Goal: Task Accomplishment & Management: Use online tool/utility

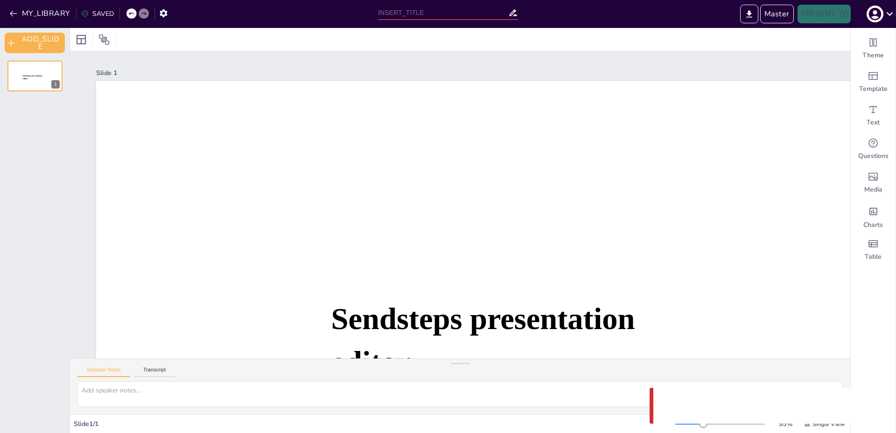
type input "Untitled presentation"
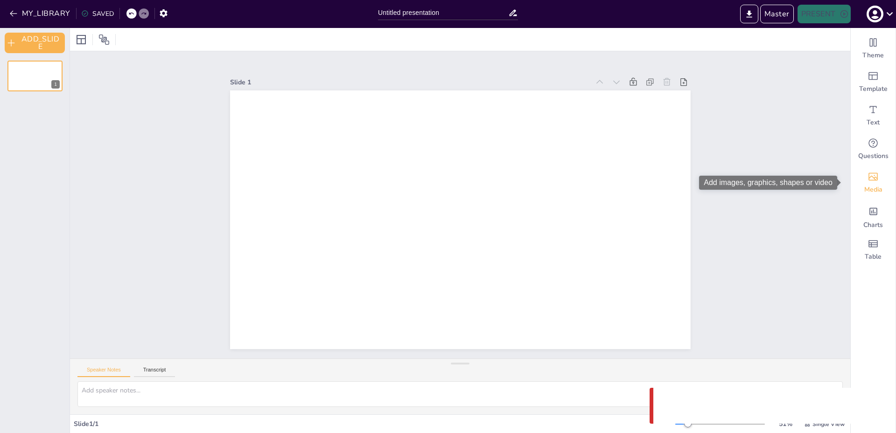
click at [879, 181] on div "Media" at bounding box center [873, 183] width 45 height 34
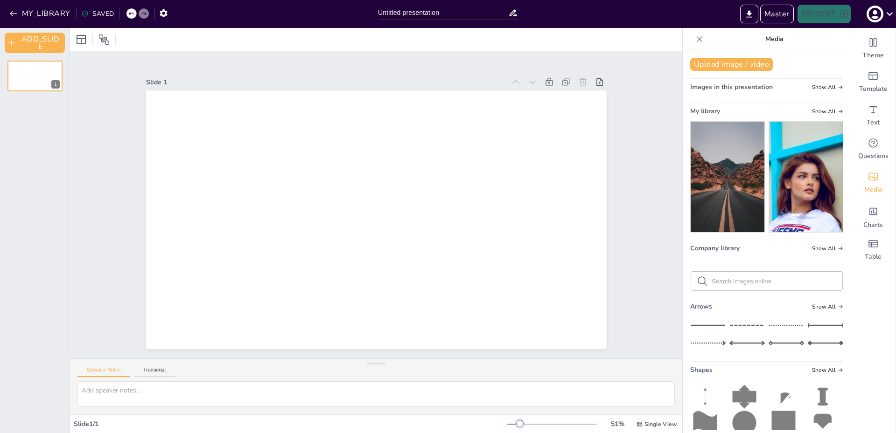
click at [742, 153] on img at bounding box center [727, 177] width 74 height 111
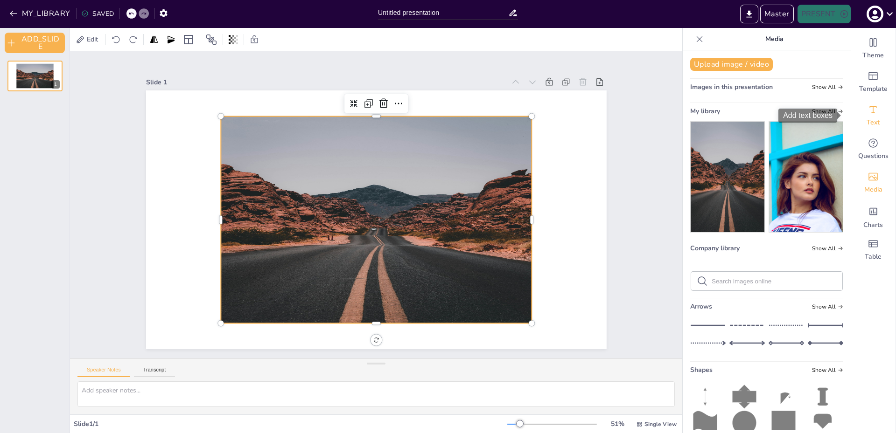
click at [872, 113] on div "Text" at bounding box center [873, 116] width 45 height 34
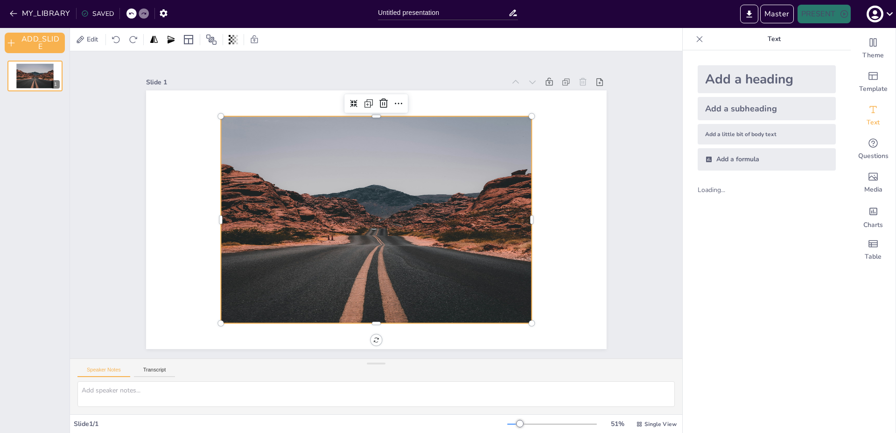
click at [735, 83] on div "Add a heading" at bounding box center [766, 79] width 138 height 28
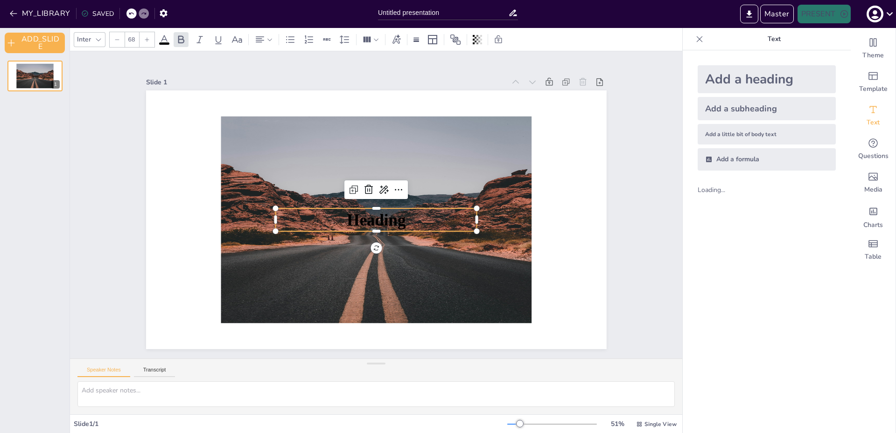
click at [92, 35] on div "Inter" at bounding box center [90, 39] width 32 height 15
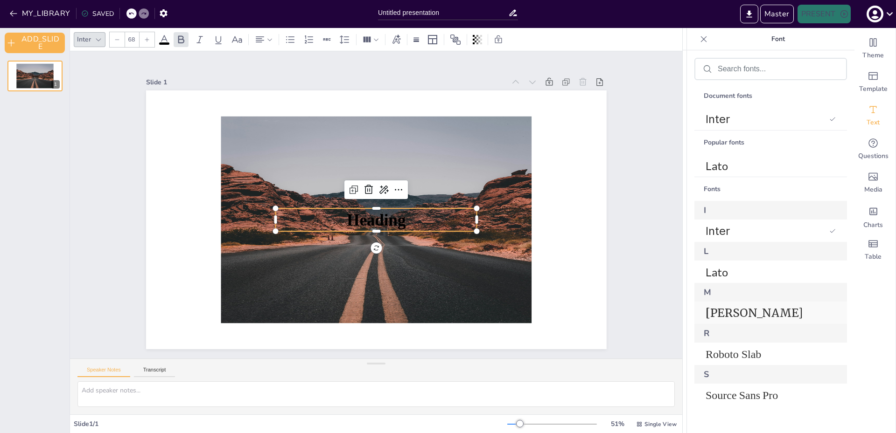
click at [744, 311] on span "[PERSON_NAME]" at bounding box center [768, 313] width 126 height 14
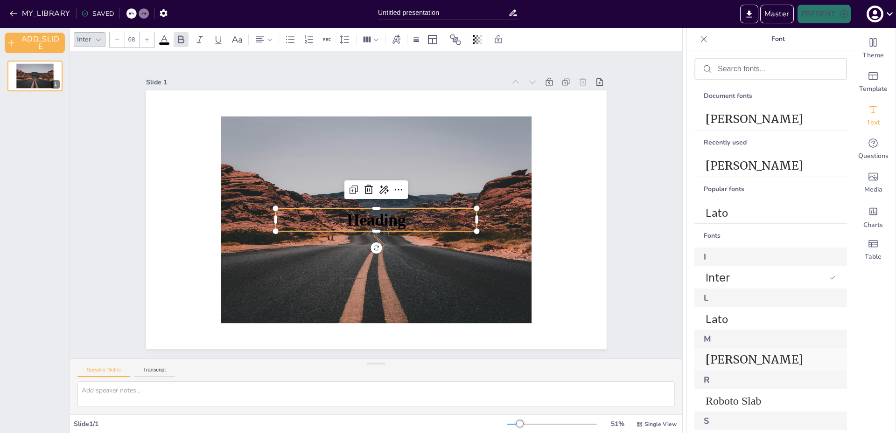
click at [763, 356] on span "[PERSON_NAME]" at bounding box center [768, 360] width 126 height 14
click at [347, 215] on span "Heading" at bounding box center [376, 219] width 59 height 21
click at [362, 216] on span "Heading" at bounding box center [376, 219] width 59 height 21
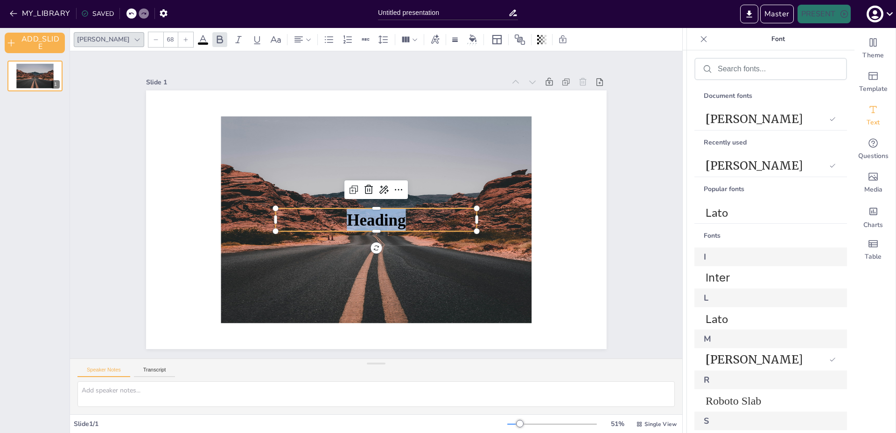
click at [362, 216] on span "Heading" at bounding box center [376, 219] width 59 height 21
click at [735, 361] on span "[PERSON_NAME]" at bounding box center [765, 360] width 120 height 14
click at [731, 315] on span "Lato" at bounding box center [768, 319] width 126 height 14
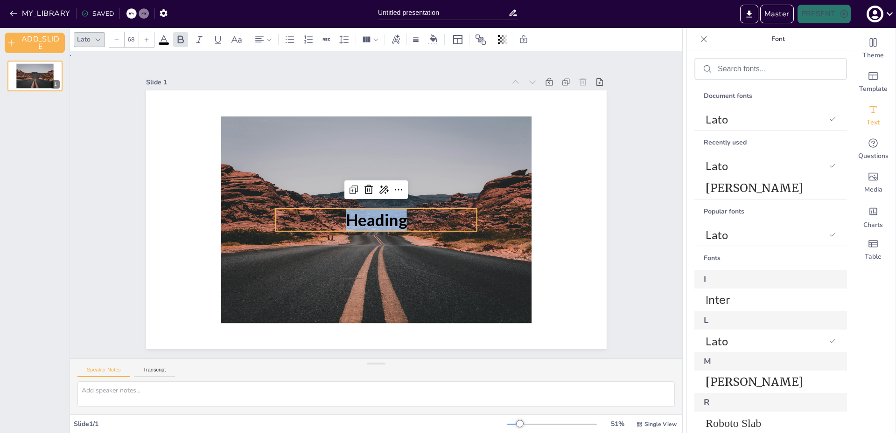
drag, startPoint x: 651, startPoint y: 249, endPoint x: 600, endPoint y: 244, distance: 51.6
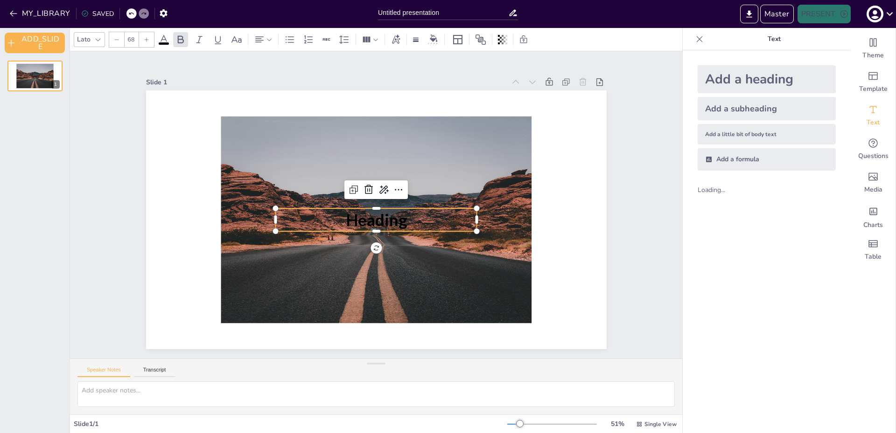
click at [359, 218] on span "Heading" at bounding box center [376, 220] width 61 height 20
click at [358, 218] on span "Heading" at bounding box center [376, 220] width 61 height 20
click at [351, 220] on span "Heading" at bounding box center [376, 220] width 61 height 20
click at [360, 217] on span "Heading" at bounding box center [376, 220] width 61 height 20
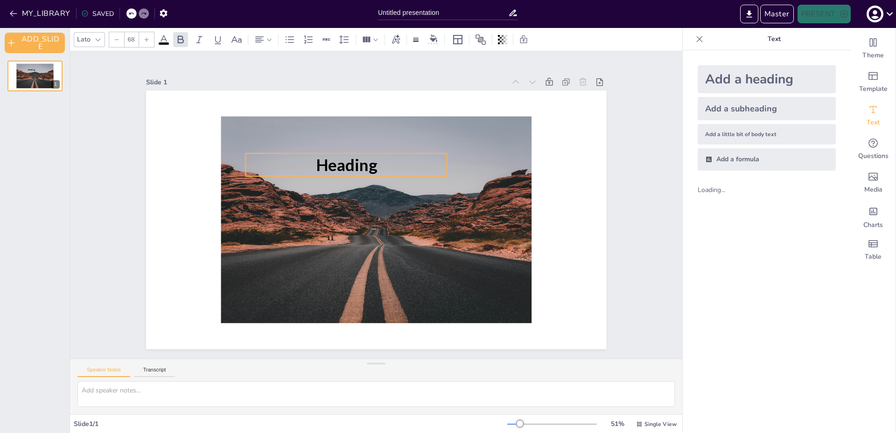
drag, startPoint x: 348, startPoint y: 220, endPoint x: 315, endPoint y: 161, distance: 67.2
click at [318, 163] on span "Heading" at bounding box center [346, 165] width 61 height 20
click at [639, 236] on div "Slide 1 Heading" at bounding box center [376, 207] width 612 height 304
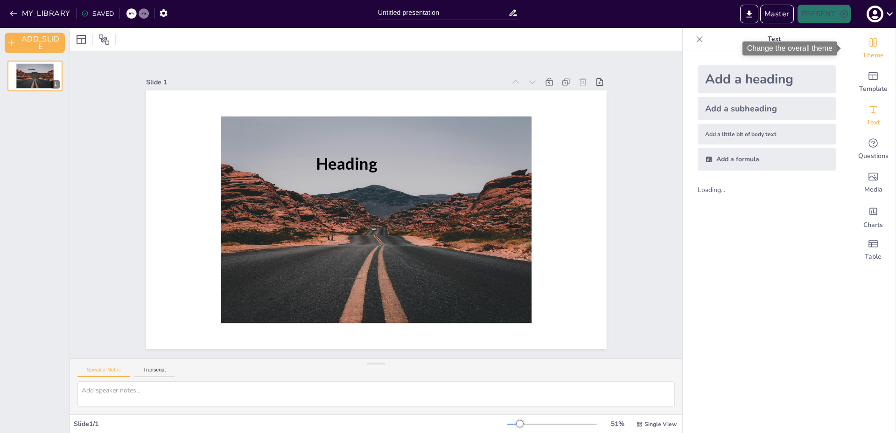
click at [864, 63] on div "Theme" at bounding box center [873, 49] width 45 height 34
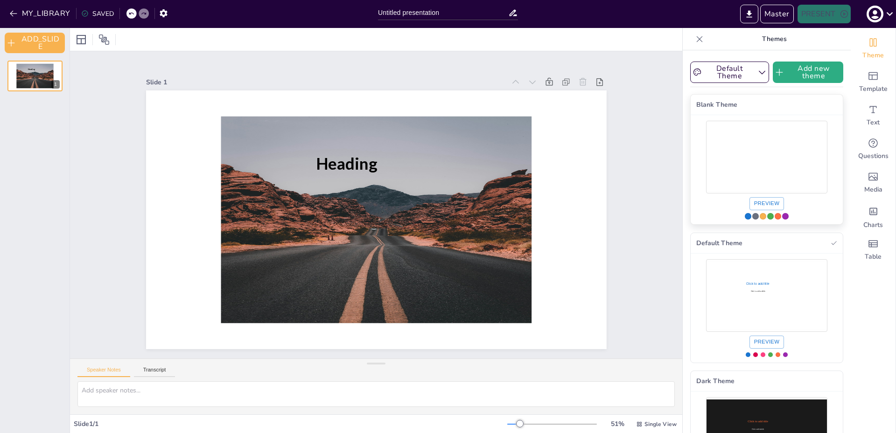
click at [753, 202] on button "Preview" at bounding box center [766, 203] width 35 height 13
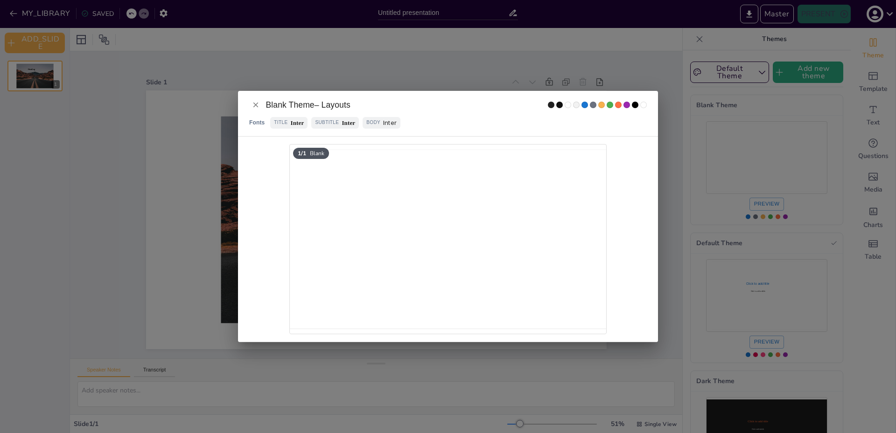
click at [247, 99] on h2 "Blank Theme – Layouts Fonts Title Inter Subtitle Inter Body Inter" at bounding box center [448, 113] width 420 height 45
click at [257, 104] on icon "Close" at bounding box center [255, 105] width 5 height 5
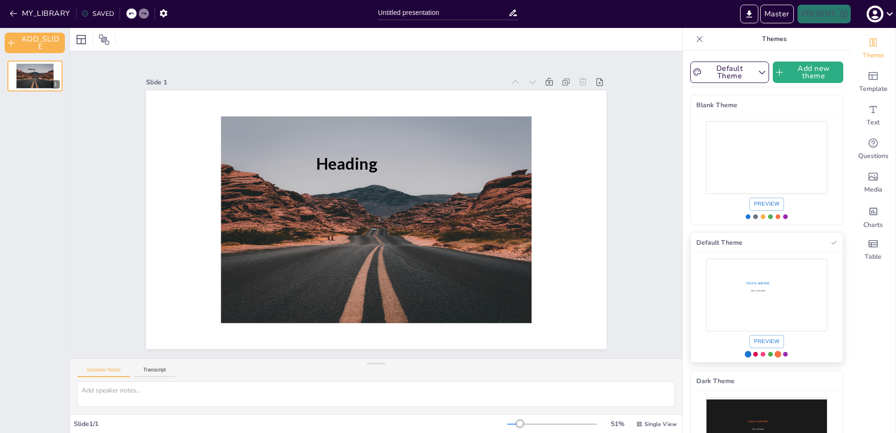
scroll to position [76, 0]
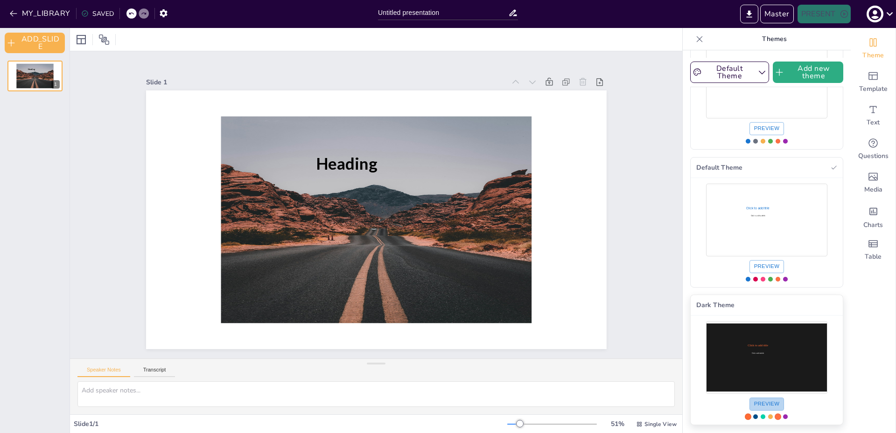
click at [764, 403] on button "Preview" at bounding box center [766, 404] width 35 height 13
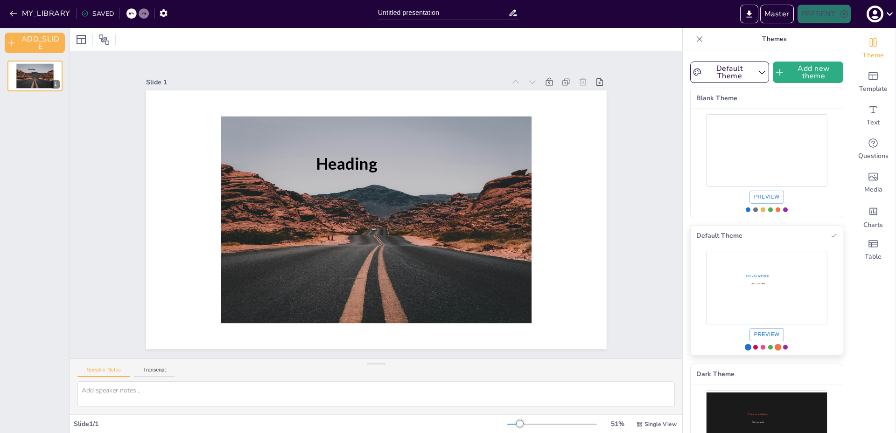
scroll to position [0, 0]
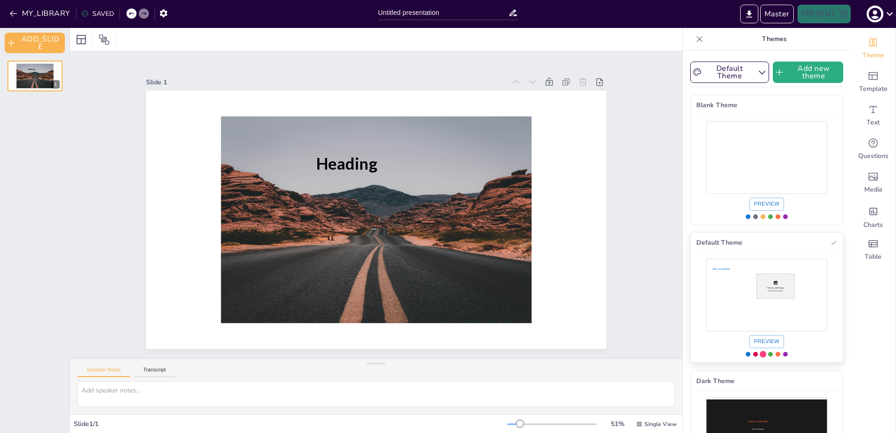
click at [706, 272] on div "Use theme Default Theme" at bounding box center [766, 295] width 121 height 68
click at [713, 163] on div "Use theme Blank Theme" at bounding box center [766, 157] width 121 height 68
click at [725, 307] on div "Use theme Default Theme" at bounding box center [766, 295] width 121 height 68
click at [740, 390] on div "Dark Theme" at bounding box center [766, 381] width 152 height 21
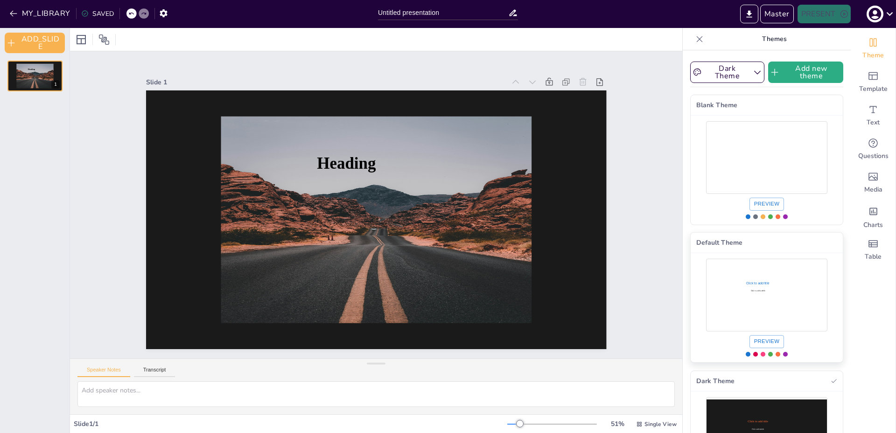
click at [836, 269] on div "Dark Theme Add new theme Blank Theme Preview Default Theme Click to add title C…" at bounding box center [767, 241] width 168 height 383
click at [635, 314] on div "Slide 1 Heading" at bounding box center [376, 207] width 612 height 304
click at [695, 41] on icon at bounding box center [699, 39] width 9 height 9
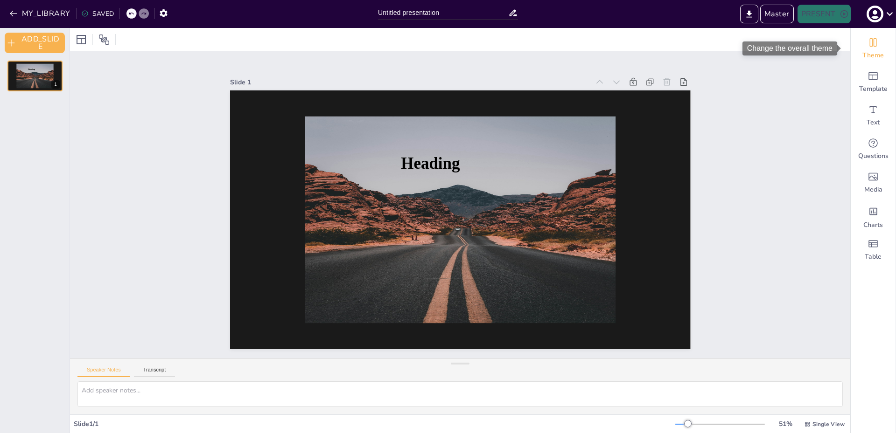
click at [866, 56] on span "Theme" at bounding box center [872, 55] width 21 height 9
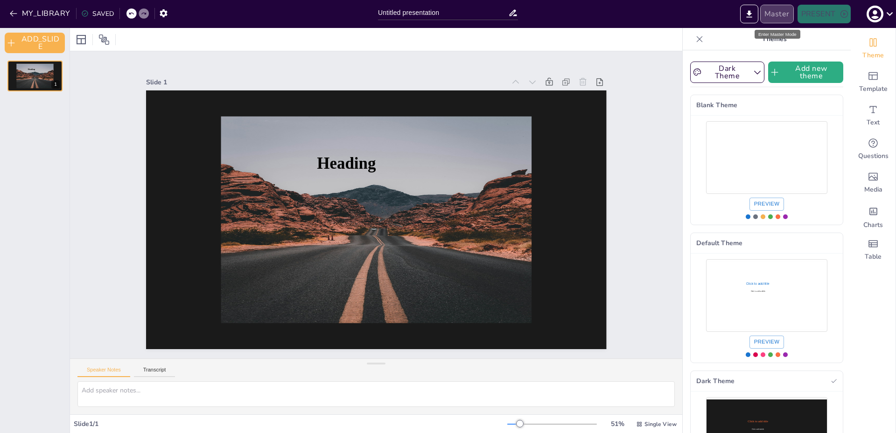
click at [777, 21] on button "Master" at bounding box center [777, 14] width 34 height 19
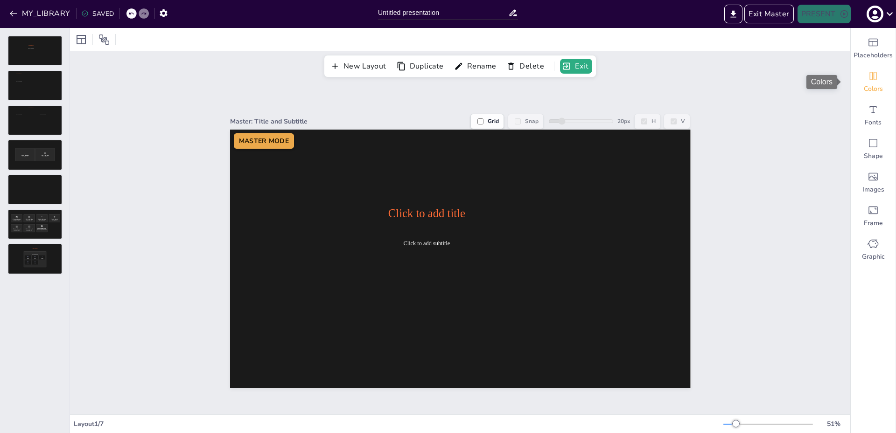
click at [867, 71] on icon "Colors" at bounding box center [872, 75] width 11 height 11
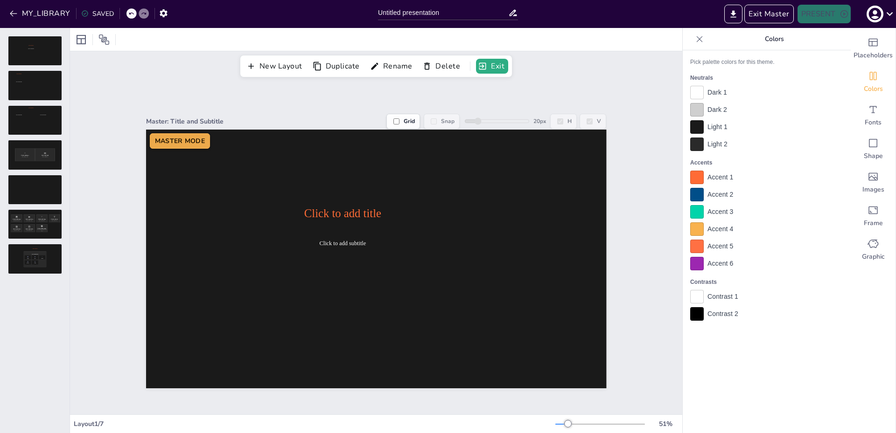
click at [694, 216] on div at bounding box center [697, 212] width 14 height 14
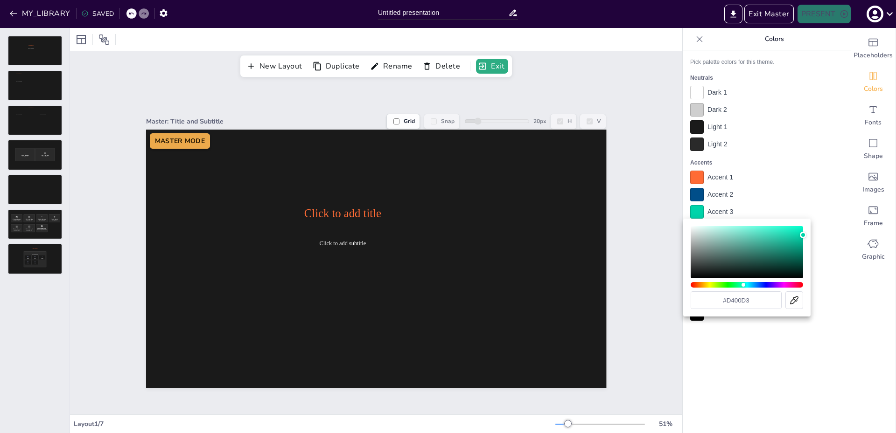
click at [784, 283] on div "Hue" at bounding box center [746, 285] width 112 height 6
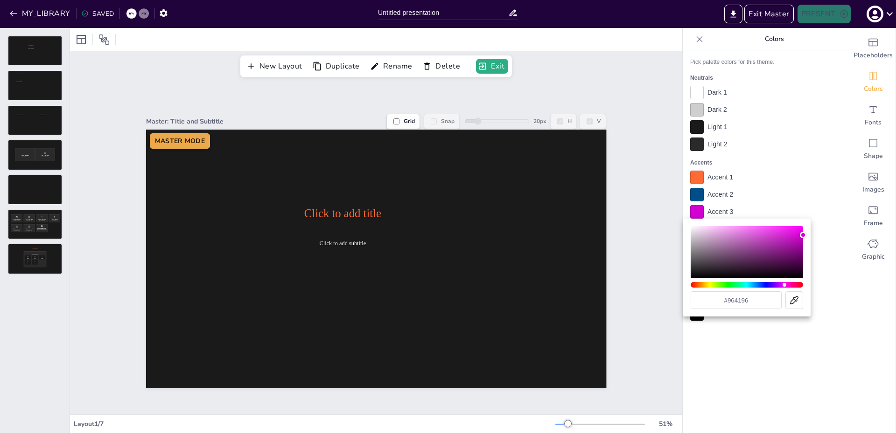
click at [754, 248] on div "Color" at bounding box center [746, 252] width 112 height 52
type input "#c821c8"
click at [784, 237] on div "Color" at bounding box center [746, 252] width 112 height 52
click at [791, 188] on div at bounding box center [448, 216] width 896 height 433
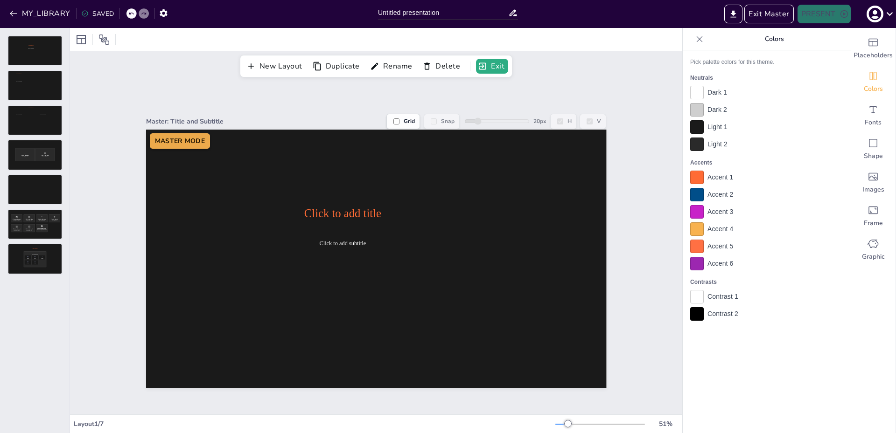
click at [772, 24] on div "Exit Master PRESENT" at bounding box center [709, 14] width 373 height 28
click at [773, 17] on button "Exit Master" at bounding box center [768, 14] width 49 height 19
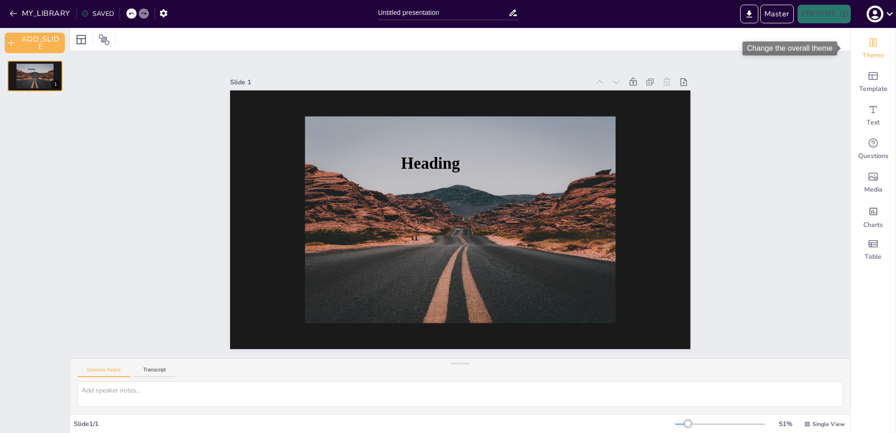
click at [868, 47] on icon "Change the overall theme" at bounding box center [872, 42] width 11 height 11
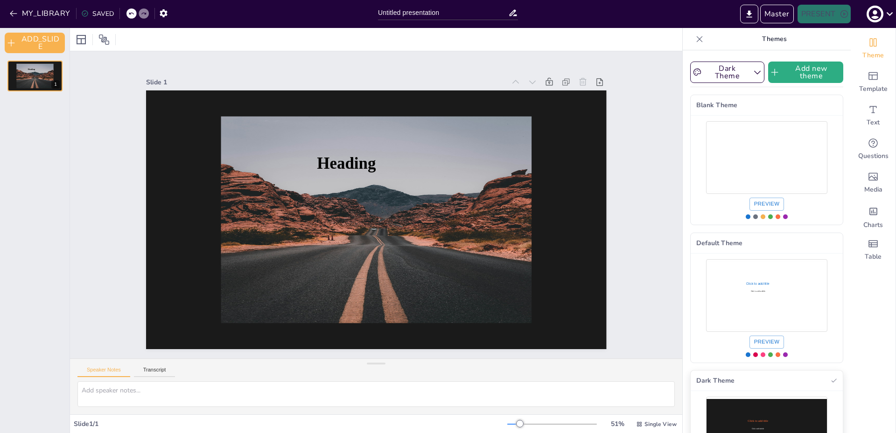
click at [790, 410] on div "Use theme Dark Theme" at bounding box center [766, 433] width 121 height 68
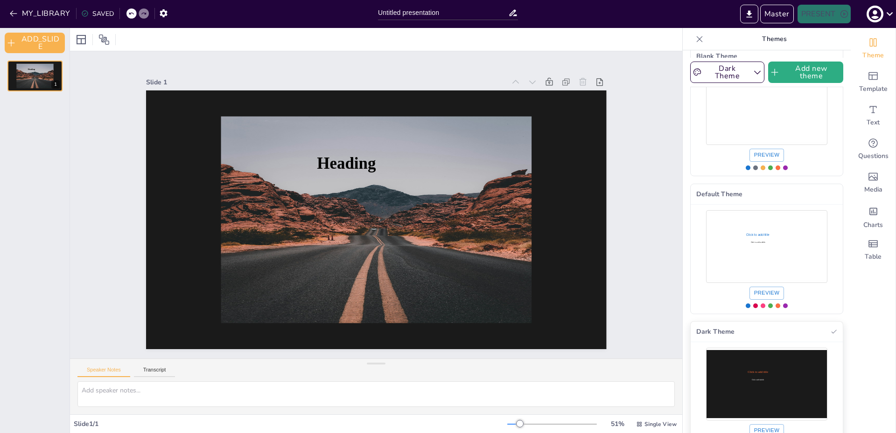
scroll to position [76, 0]
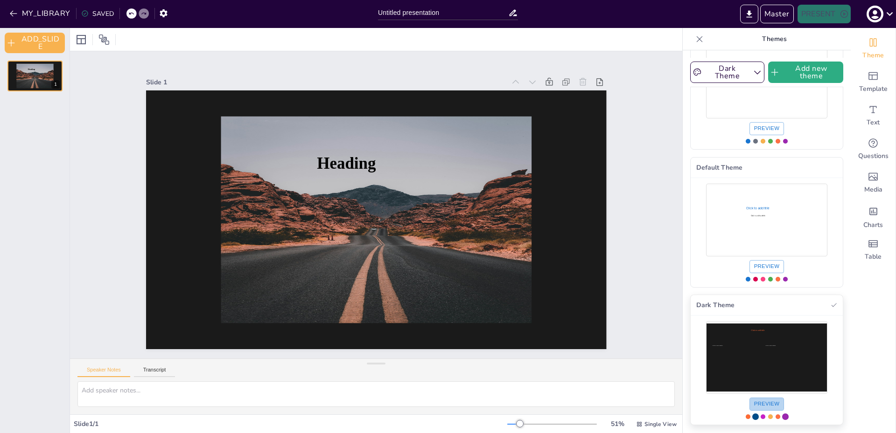
click at [762, 405] on button "Preview" at bounding box center [766, 404] width 35 height 13
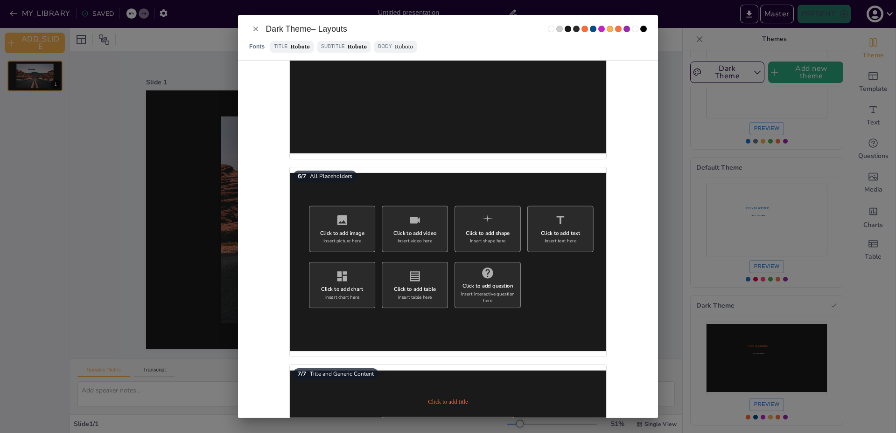
scroll to position [1035, 0]
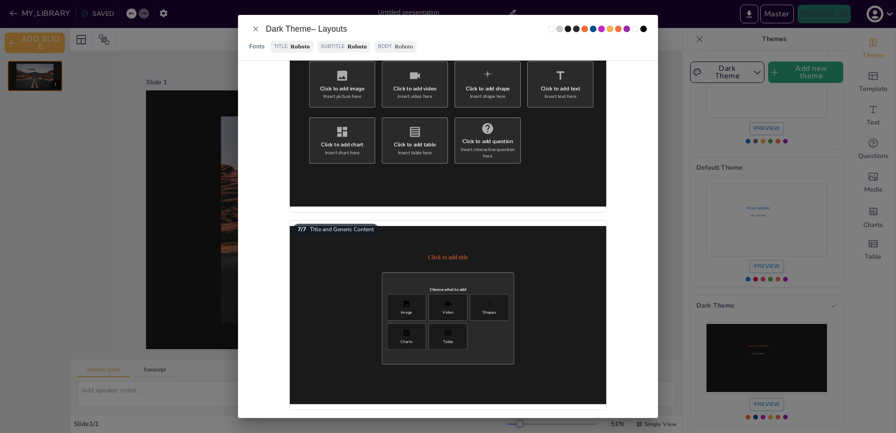
click at [253, 28] on icon "Close" at bounding box center [255, 29] width 8 height 8
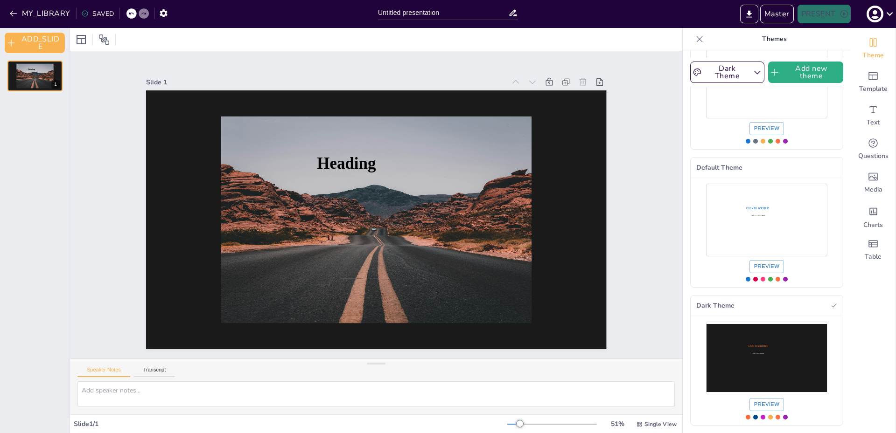
scroll to position [0, 0]
click at [782, 8] on button "Master" at bounding box center [777, 14] width 34 height 19
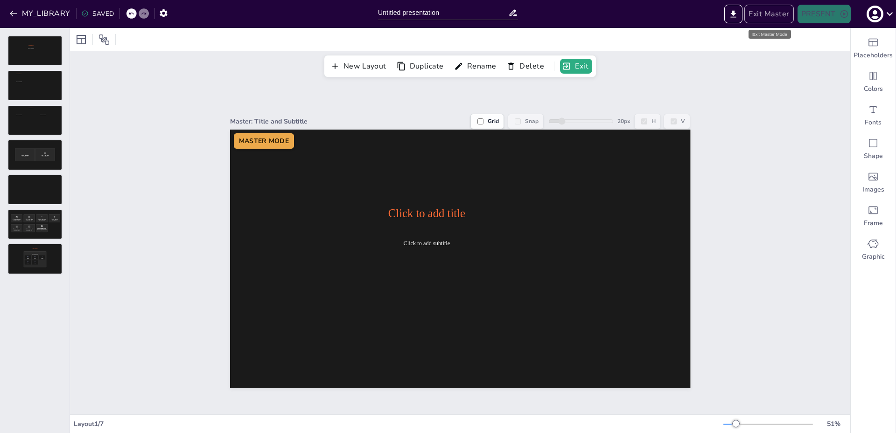
click at [752, 13] on button "Exit Master" at bounding box center [768, 14] width 49 height 19
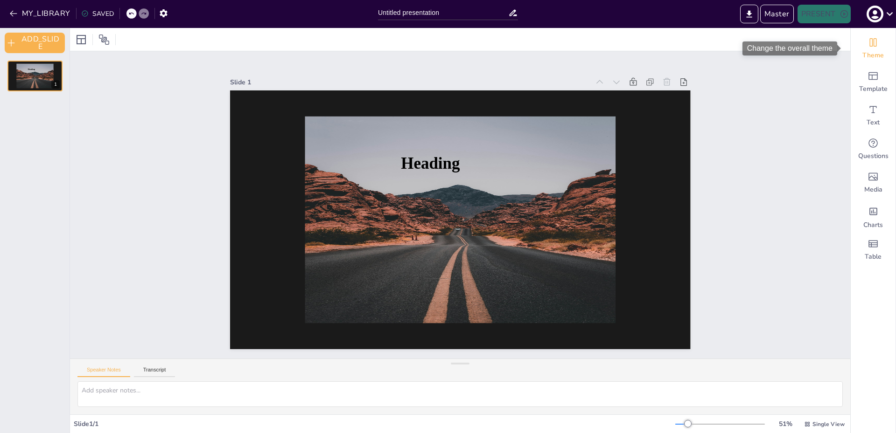
click at [871, 45] on icon "Change the overall theme" at bounding box center [872, 42] width 11 height 11
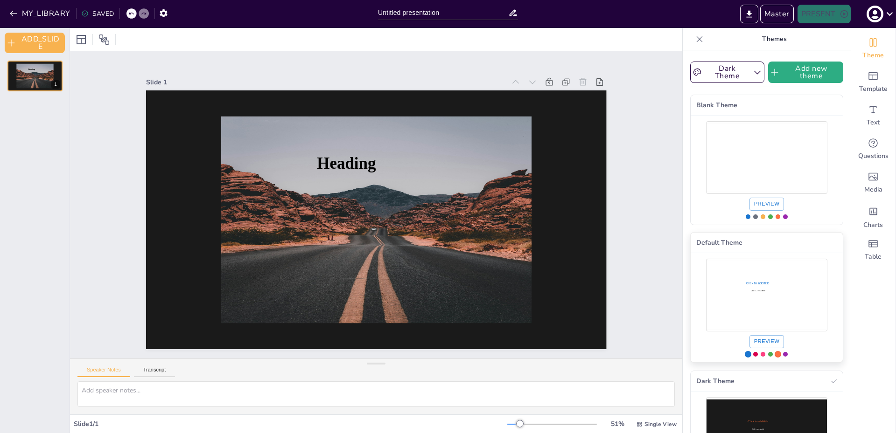
click at [789, 272] on div "Use theme Default Theme" at bounding box center [766, 295] width 121 height 68
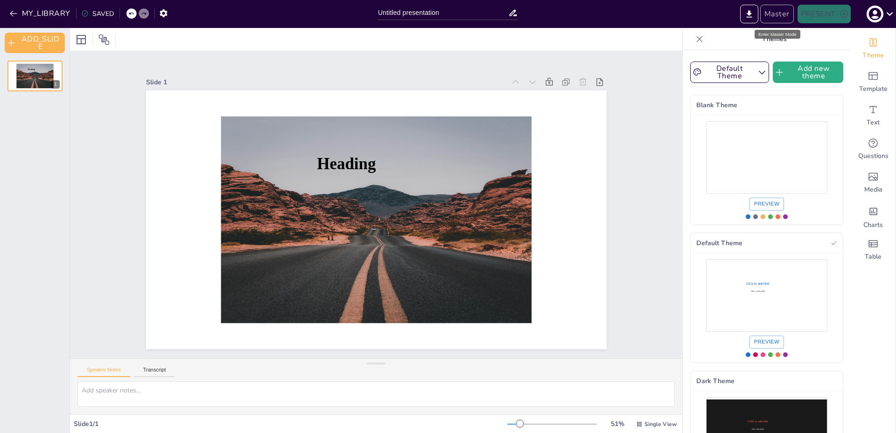
click at [782, 11] on button "Master" at bounding box center [777, 14] width 34 height 19
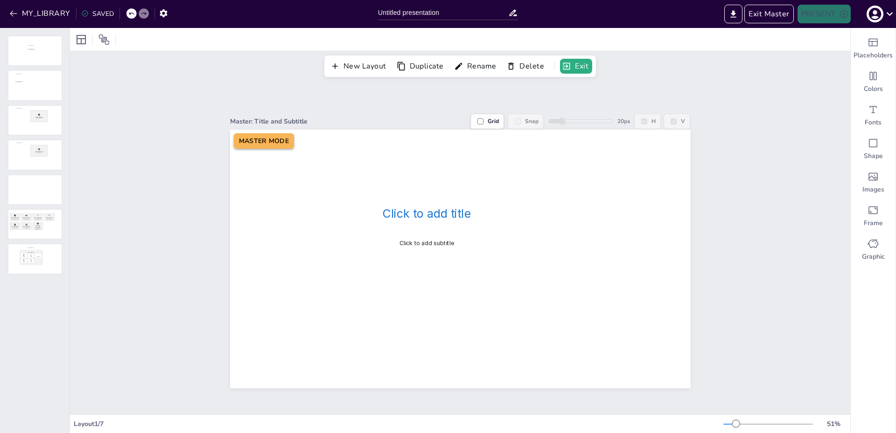
click at [477, 119] on label "Grid" at bounding box center [487, 121] width 34 height 15
click at [477, 119] on input "Grid" at bounding box center [480, 122] width 6 height 6
checkbox input "true"
click at [515, 119] on input "Snap" at bounding box center [518, 122] width 6 height 6
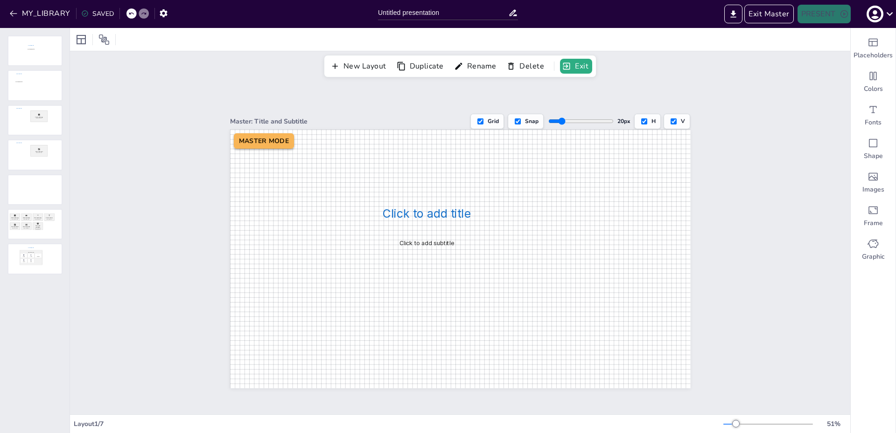
checkbox input "false"
drag, startPoint x: 556, startPoint y: 120, endPoint x: 617, endPoint y: 114, distance: 61.4
type input "74"
click at [598, 123] on input "range" at bounding box center [580, 121] width 65 height 7
click at [642, 118] on label "H" at bounding box center [647, 121] width 27 height 15
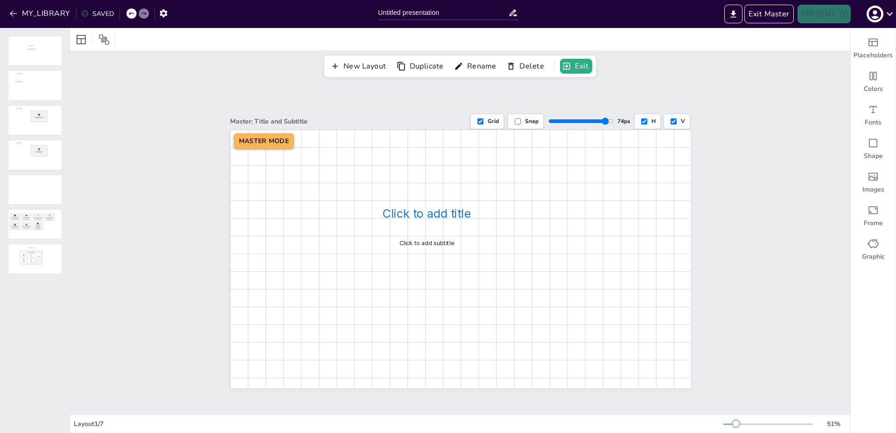
click at [642, 119] on input "H" at bounding box center [644, 122] width 6 height 6
click at [641, 118] on label "H" at bounding box center [647, 121] width 27 height 15
click at [641, 119] on input "H" at bounding box center [644, 122] width 6 height 6
checkbox input "true"
click at [482, 119] on label "Grid" at bounding box center [487, 121] width 34 height 15
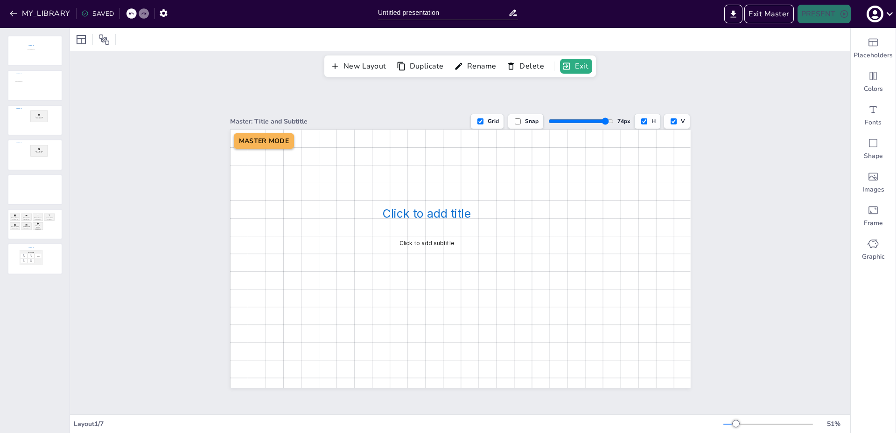
click at [482, 119] on input "Grid" at bounding box center [480, 122] width 6 height 6
checkbox input "false"
click at [42, 58] on div at bounding box center [35, 51] width 54 height 30
click at [439, 216] on span "Click to add title" at bounding box center [427, 214] width 88 height 14
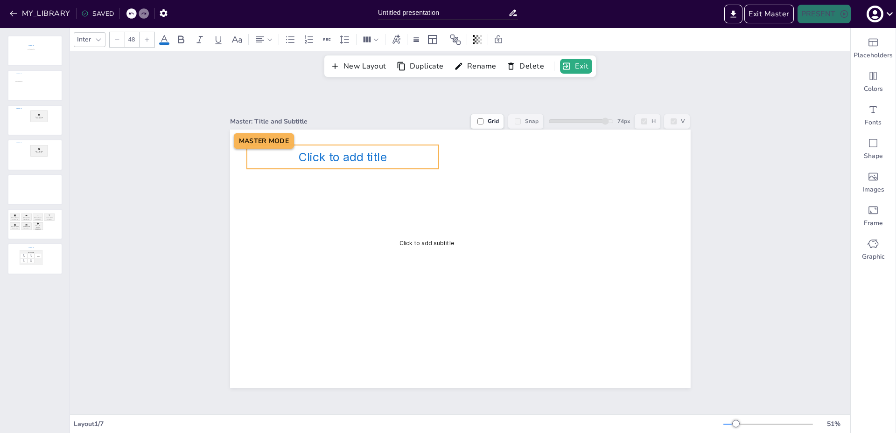
drag, startPoint x: 436, startPoint y: 209, endPoint x: 352, endPoint y: 153, distance: 101.2
click at [352, 153] on span "Click to add title" at bounding box center [343, 157] width 88 height 14
drag, startPoint x: 344, startPoint y: 154, endPoint x: 368, endPoint y: 157, distance: 23.6
click at [368, 157] on span "Click to add title" at bounding box center [364, 160] width 88 height 14
drag, startPoint x: 362, startPoint y: 157, endPoint x: 341, endPoint y: 157, distance: 21.0
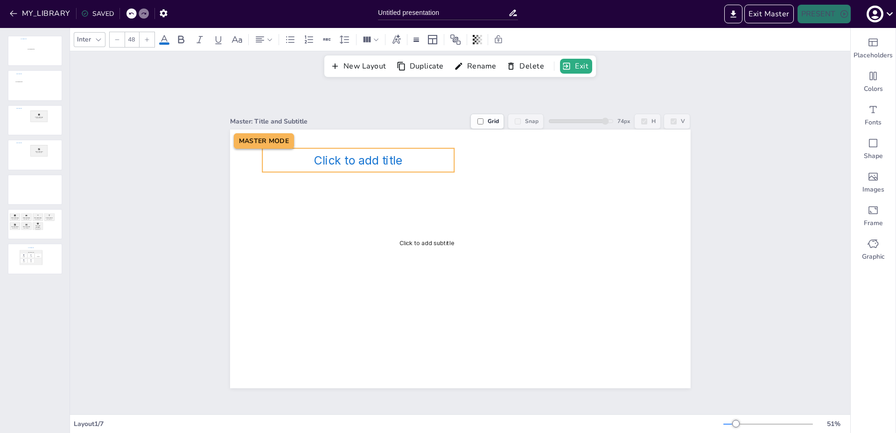
click at [354, 157] on span "Click to add title" at bounding box center [358, 160] width 88 height 14
click at [25, 92] on div at bounding box center [35, 86] width 54 height 30
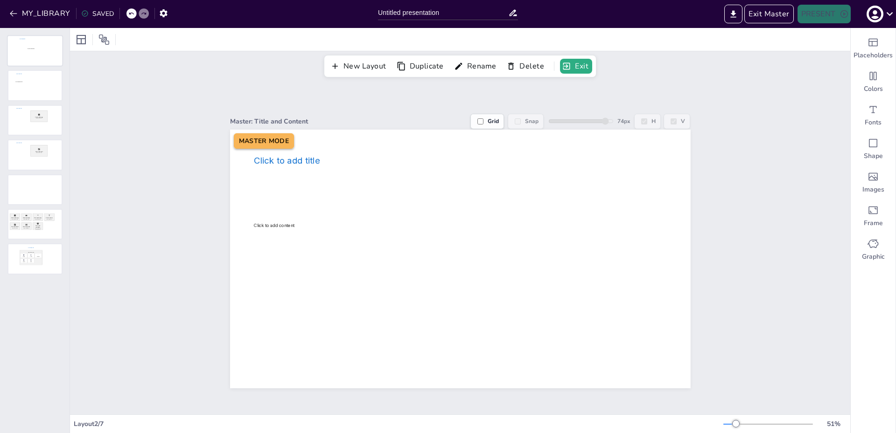
click at [38, 51] on div at bounding box center [35, 51] width 54 height 30
click at [26, 59] on div at bounding box center [35, 51] width 54 height 30
click at [32, 79] on div at bounding box center [35, 86] width 54 height 30
click at [33, 55] on div at bounding box center [35, 51] width 54 height 30
click at [358, 68] on button "New Layout" at bounding box center [359, 66] width 63 height 16
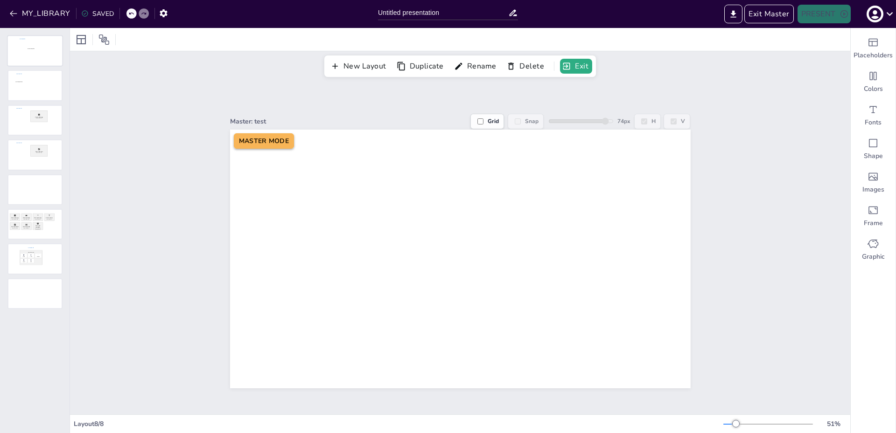
click at [32, 49] on div at bounding box center [35, 51] width 54 height 30
click at [48, 100] on div at bounding box center [35, 86] width 54 height 30
click at [39, 124] on div at bounding box center [35, 120] width 54 height 30
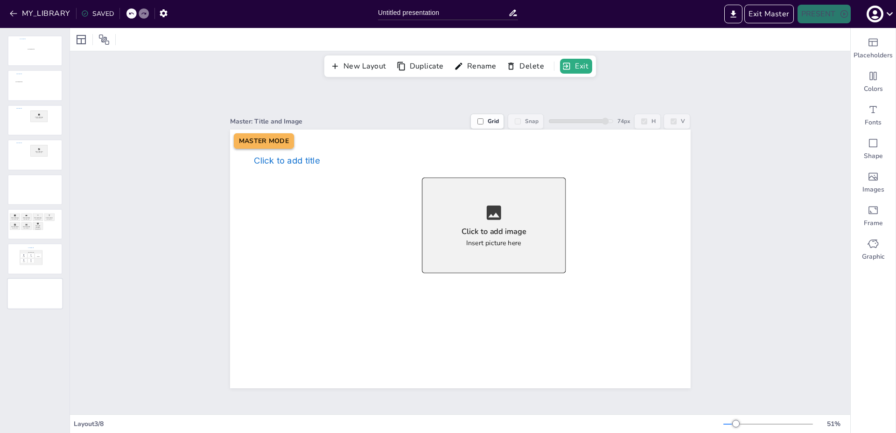
click at [39, 291] on div at bounding box center [35, 294] width 54 height 30
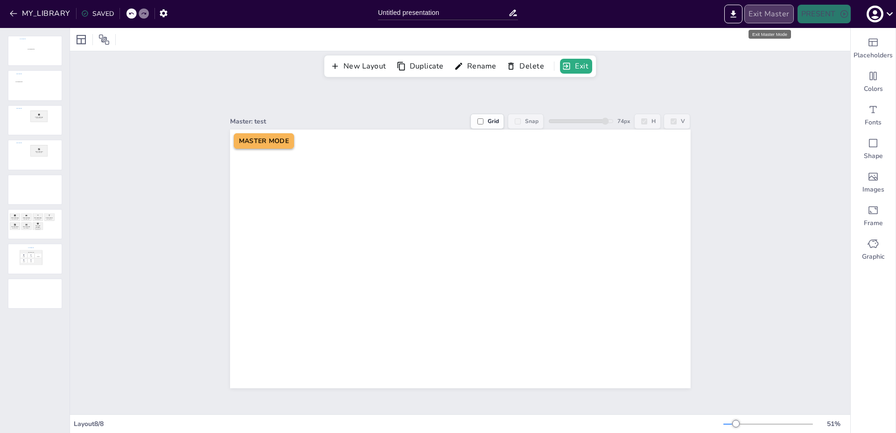
click at [765, 12] on button "Exit Master" at bounding box center [768, 14] width 49 height 19
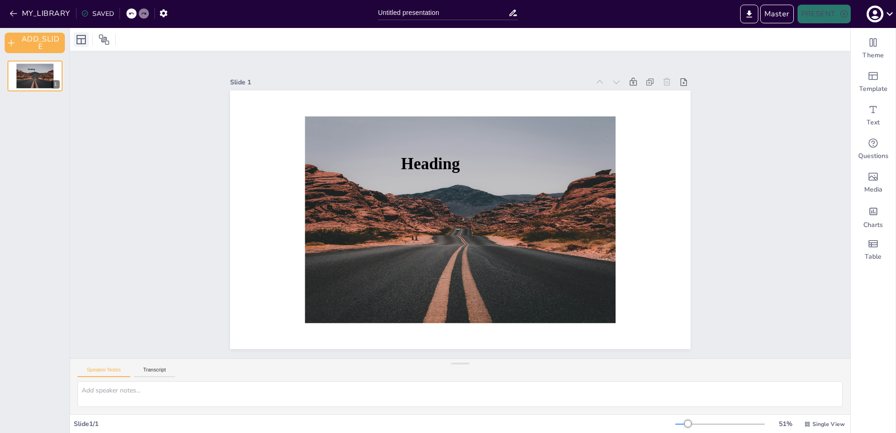
click at [86, 41] on icon at bounding box center [81, 39] width 9 height 9
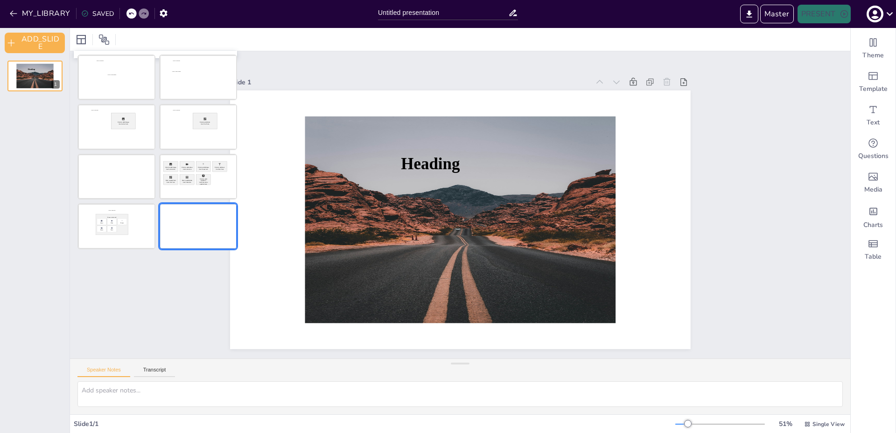
click at [202, 227] on div at bounding box center [198, 226] width 76 height 44
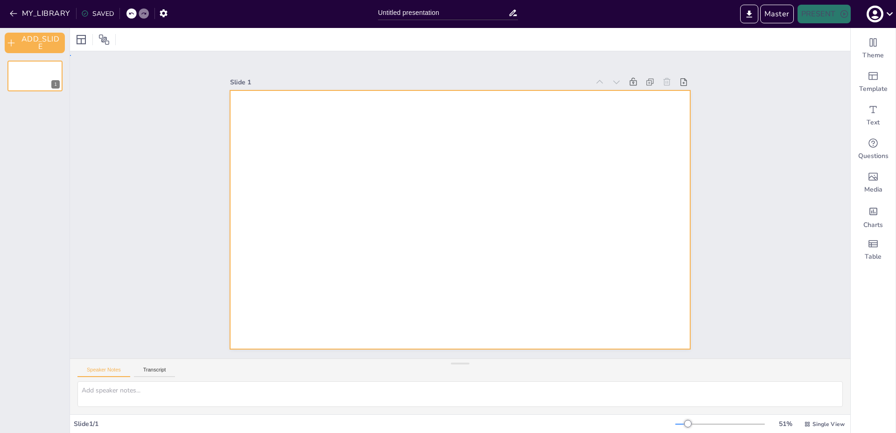
click at [409, 126] on div at bounding box center [460, 220] width 460 height 259
click at [317, 106] on div at bounding box center [460, 220] width 460 height 259
click at [781, 7] on button "Master" at bounding box center [777, 14] width 34 height 19
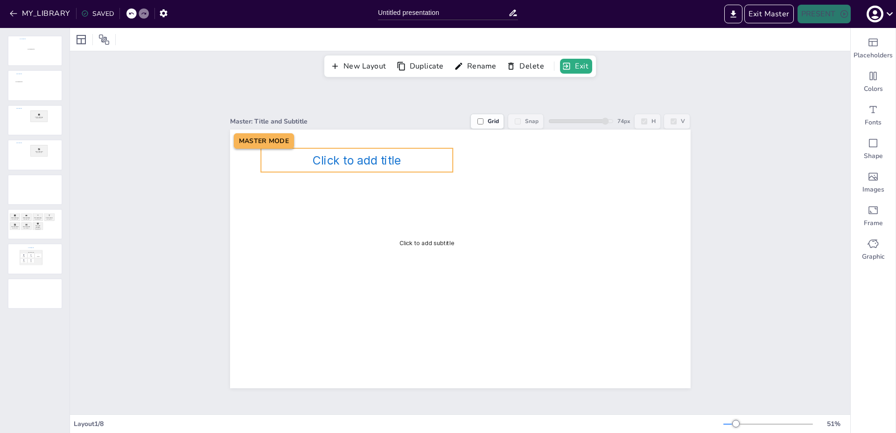
click at [415, 164] on p "Click to add title" at bounding box center [357, 160] width 192 height 14
click at [44, 273] on div at bounding box center [35, 259] width 54 height 30
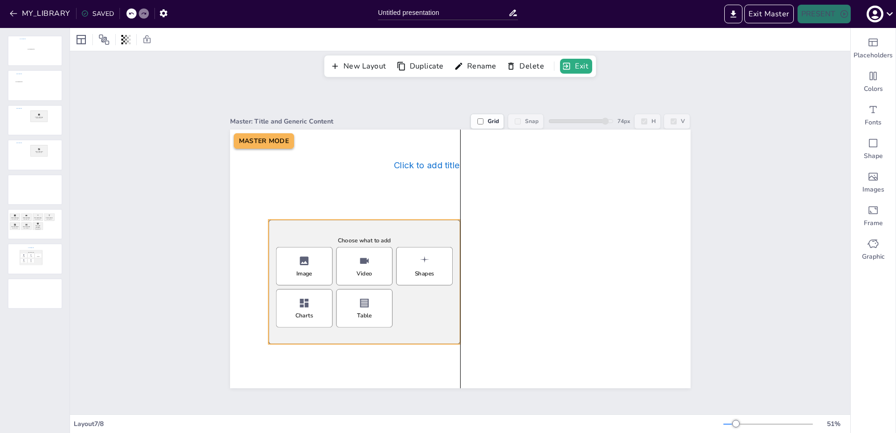
drag, startPoint x: 405, startPoint y: 198, endPoint x: 340, endPoint y: 230, distance: 73.0
click at [340, 230] on div "Choose what to add Image Video Shapes Charts Table" at bounding box center [364, 282] width 192 height 125
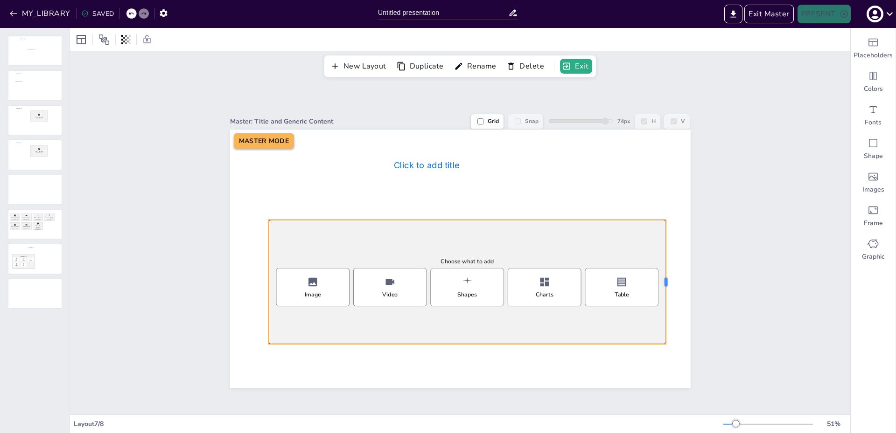
drag, startPoint x: 455, startPoint y: 279, endPoint x: 658, endPoint y: 283, distance: 203.5
click at [666, 283] on div at bounding box center [669, 282] width 7 height 125
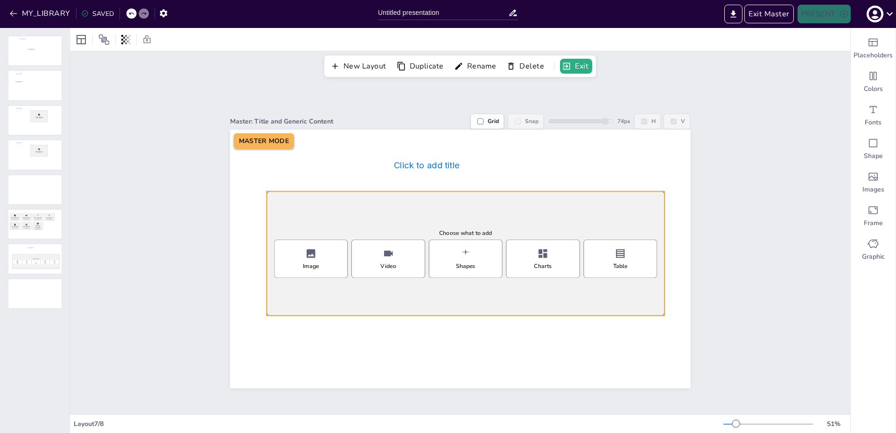
drag, startPoint x: 465, startPoint y: 216, endPoint x: 462, endPoint y: 188, distance: 28.6
click at [462, 191] on div "Choose what to add Image Video Shapes Charts Table" at bounding box center [465, 253] width 398 height 125
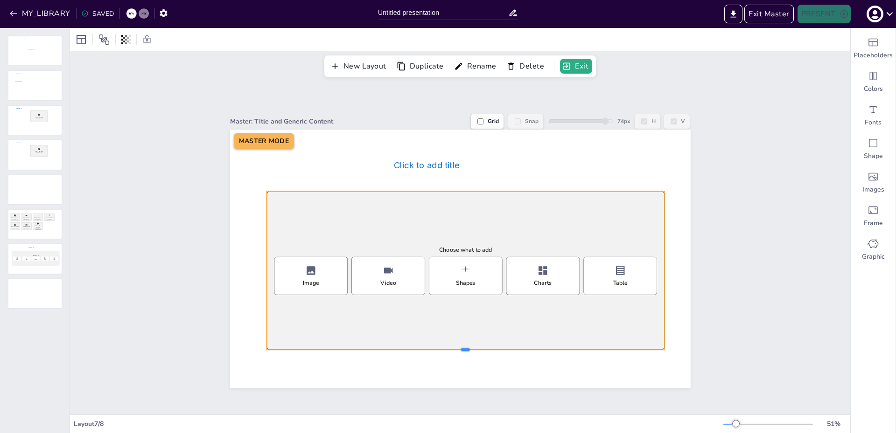
drag, startPoint x: 456, startPoint y: 314, endPoint x: 446, endPoint y: 351, distance: 39.2
click at [446, 351] on div at bounding box center [465, 353] width 398 height 7
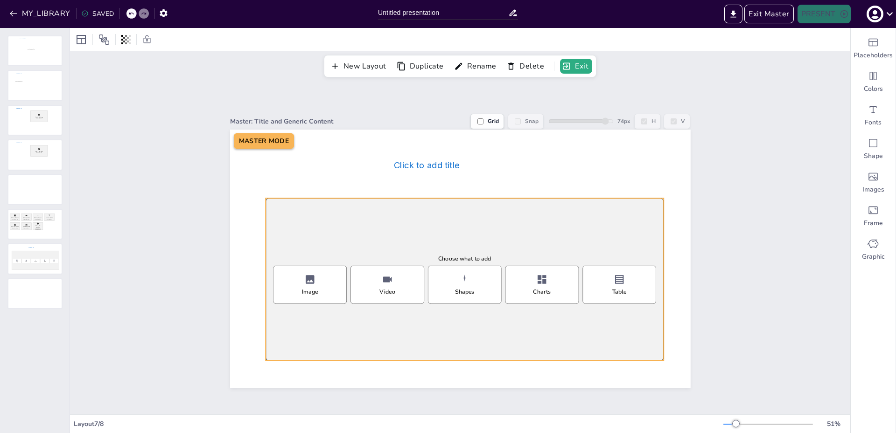
drag, startPoint x: 399, startPoint y: 328, endPoint x: 398, endPoint y: 335, distance: 7.1
click at [398, 335] on div "Choose what to add Image Video Shapes Charts Table" at bounding box center [464, 279] width 398 height 162
click at [160, 222] on div "Master: Title and Generic Content Grid Snap 74 px H V Click to add title Choose…" at bounding box center [460, 245] width 780 height 337
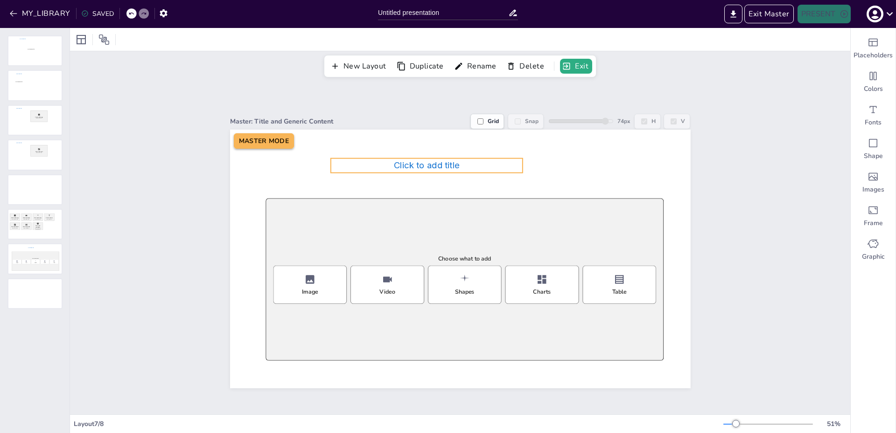
click at [417, 166] on span "Click to add title" at bounding box center [426, 165] width 66 height 11
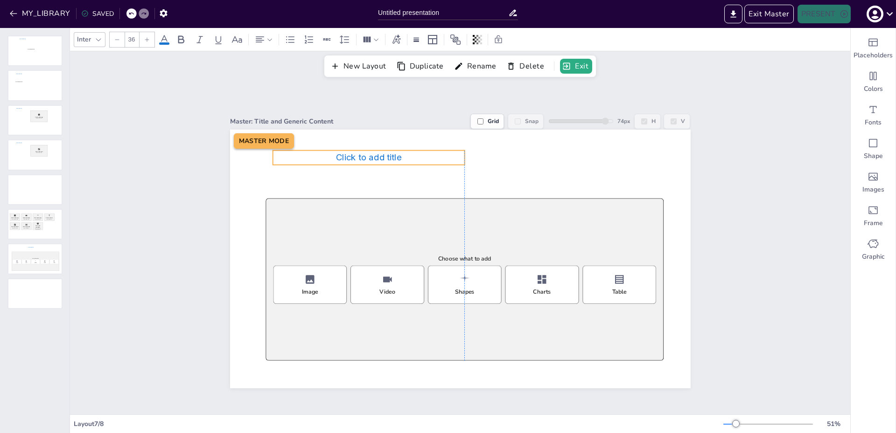
drag, startPoint x: 416, startPoint y: 163, endPoint x: 359, endPoint y: 155, distance: 57.5
click at [359, 155] on span "Click to add title" at bounding box center [368, 157] width 66 height 11
click at [268, 44] on div at bounding box center [263, 39] width 19 height 11
click at [266, 65] on icon at bounding box center [263, 70] width 11 height 11
click at [264, 69] on icon at bounding box center [263, 70] width 11 height 11
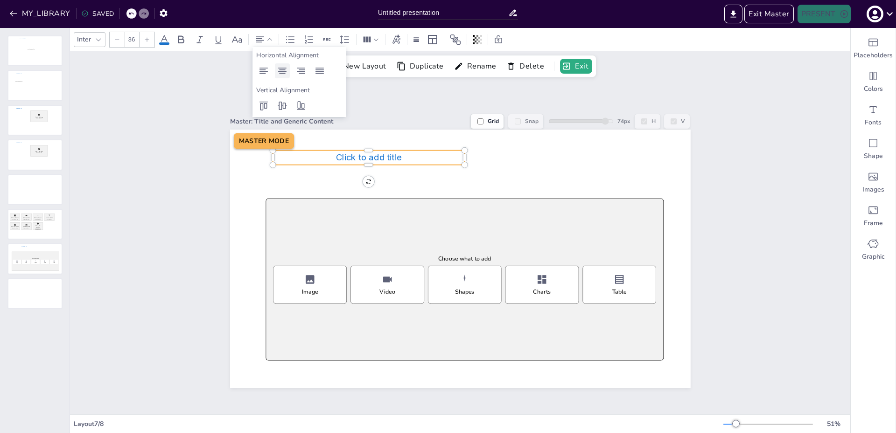
click at [281, 70] on icon at bounding box center [282, 70] width 11 height 11
click at [305, 75] on icon at bounding box center [300, 70] width 11 height 11
drag, startPoint x: 277, startPoint y: 70, endPoint x: 271, endPoint y: 70, distance: 6.5
click at [276, 70] on div at bounding box center [282, 70] width 15 height 15
click at [267, 70] on icon at bounding box center [263, 70] width 11 height 11
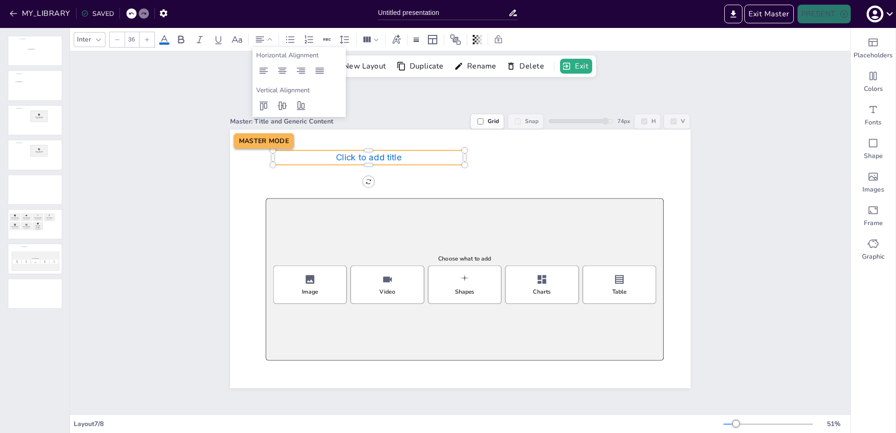
click at [215, 75] on div "New Layout Duplicate Rename Delete Exit" at bounding box center [460, 64] width 780 height 26
click at [353, 156] on span "Click to add title" at bounding box center [368, 157] width 66 height 11
click at [353, 156] on span "Click to add title" at bounding box center [368, 158] width 66 height 11
click at [353, 157] on span "Click to add title" at bounding box center [368, 158] width 66 height 11
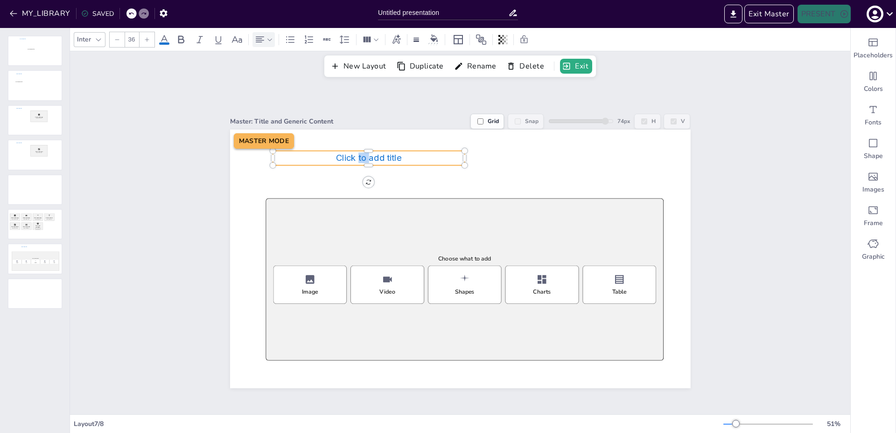
click at [265, 44] on icon at bounding box center [259, 39] width 11 height 11
click at [281, 75] on icon at bounding box center [282, 70] width 11 height 11
click at [266, 72] on icon at bounding box center [263, 70] width 11 height 11
click at [131, 42] on input "36" at bounding box center [131, 39] width 13 height 15
click at [129, 40] on input "36" at bounding box center [131, 39] width 13 height 15
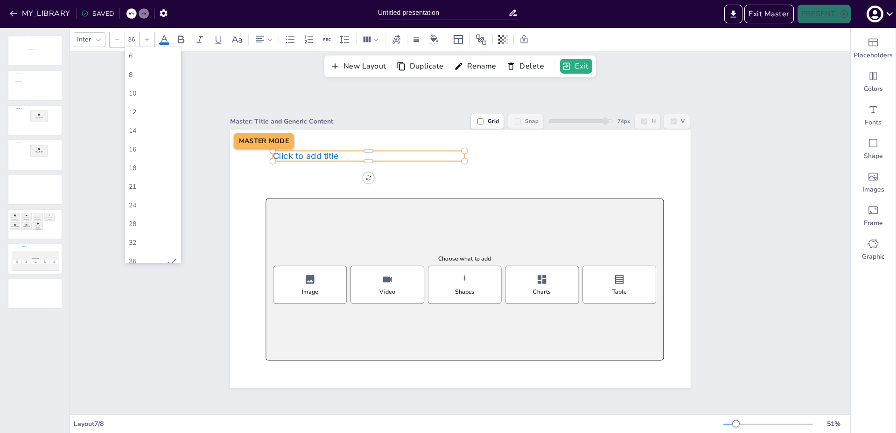
click at [129, 40] on input "36" at bounding box center [131, 39] width 13 height 15
click at [130, 37] on input "36" at bounding box center [131, 39] width 13 height 15
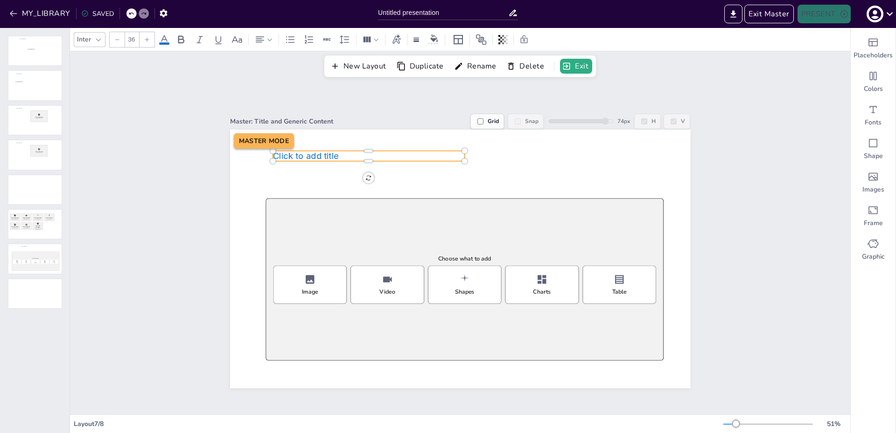
click at [230, 115] on div "Master: Title and Generic Content Grid Snap 74 px H V" at bounding box center [460, 121] width 460 height 13
click at [294, 153] on span "Click to add title" at bounding box center [305, 156] width 66 height 11
click at [294, 153] on span "Click to add title" at bounding box center [305, 154] width 66 height 11
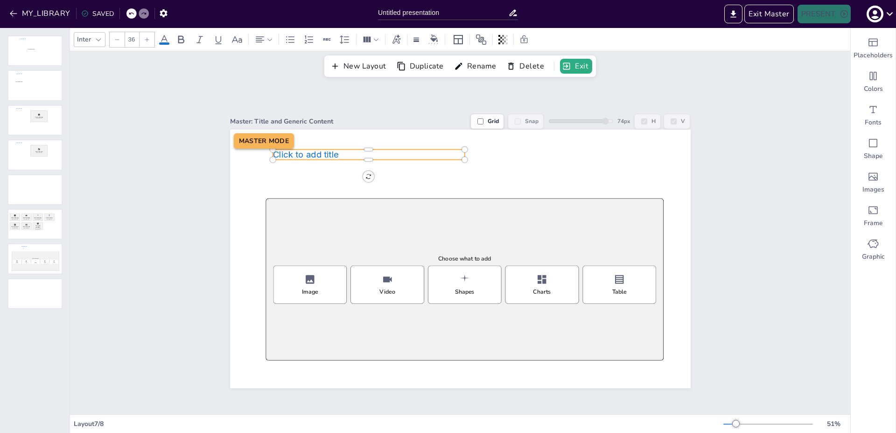
click at [134, 43] on input "36" at bounding box center [131, 39] width 13 height 15
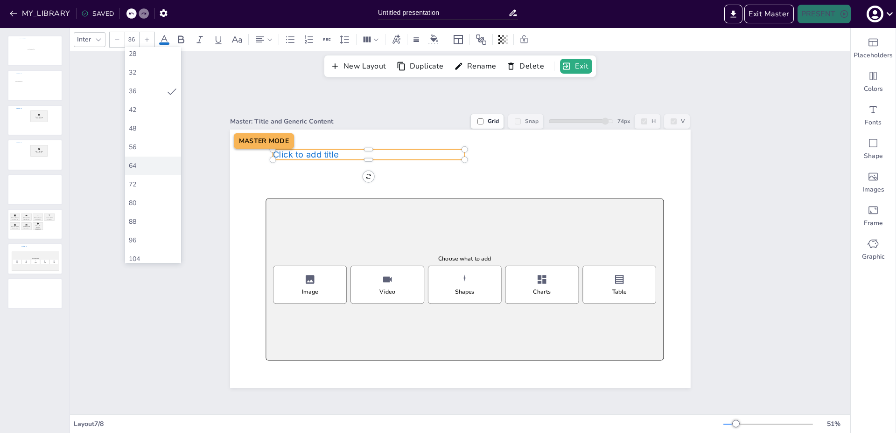
scroll to position [212, 0]
click at [141, 168] on div "80" at bounding box center [153, 161] width 56 height 19
type input "80"
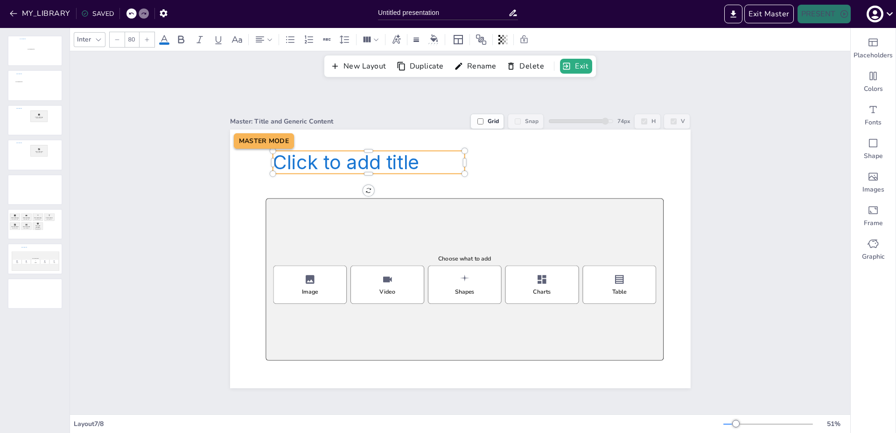
click at [366, 151] on span "Click to add title" at bounding box center [345, 162] width 146 height 23
drag, startPoint x: 457, startPoint y: 161, endPoint x: 655, endPoint y: 152, distance: 198.0
click at [664, 152] on div at bounding box center [667, 162] width 7 height 23
click at [551, 156] on p "Click to add title" at bounding box center [460, 163] width 391 height 23
drag, startPoint x: 648, startPoint y: 160, endPoint x: 655, endPoint y: 159, distance: 6.7
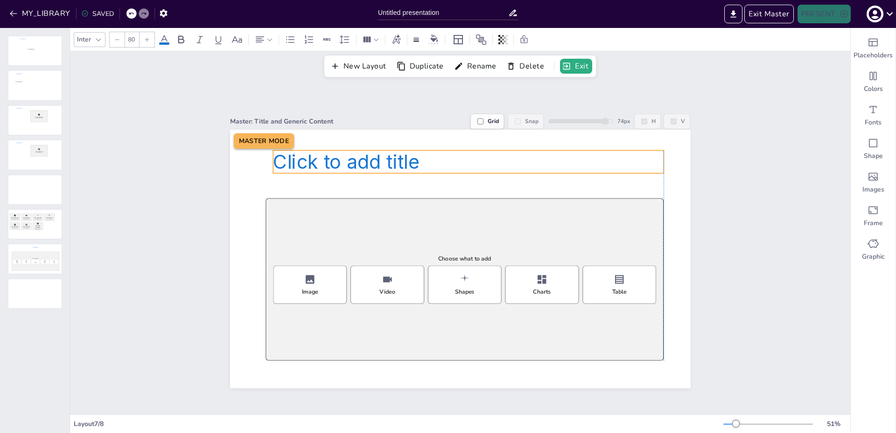
click at [655, 159] on p "Click to add title" at bounding box center [468, 162] width 391 height 23
drag, startPoint x: 612, startPoint y: 155, endPoint x: 604, endPoint y: 155, distance: 7.9
click at [604, 155] on p "Click to add title" at bounding box center [460, 162] width 391 height 23
drag, startPoint x: 649, startPoint y: 157, endPoint x: 654, endPoint y: 158, distance: 5.6
click at [654, 158] on p "Click to add title" at bounding box center [468, 162] width 391 height 23
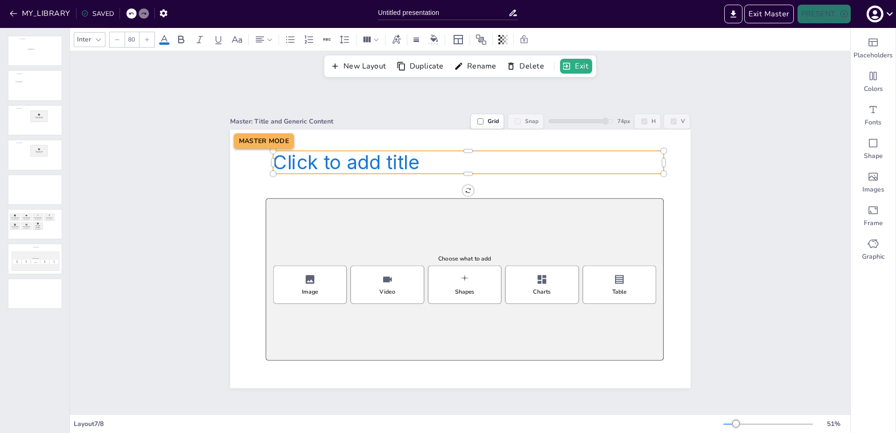
click at [273, 157] on span "Click to add title" at bounding box center [346, 162] width 146 height 23
click at [273, 159] on span "Click to add title" at bounding box center [346, 162] width 146 height 23
click at [265, 159] on div at bounding box center [268, 162] width 7 height 23
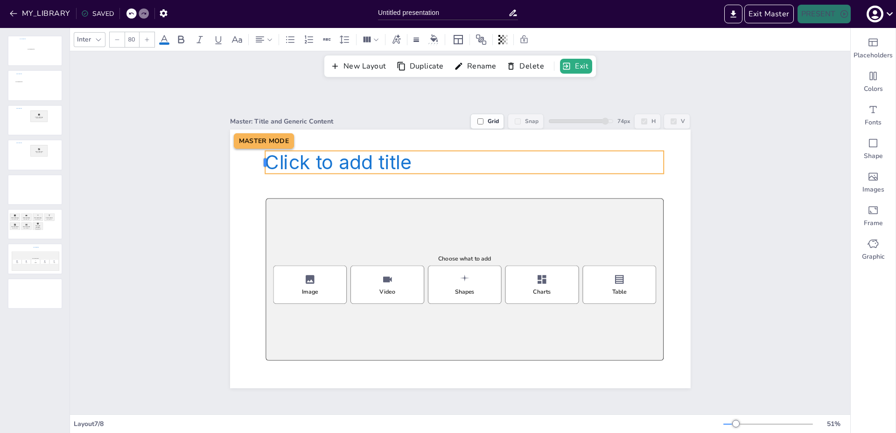
drag, startPoint x: 265, startPoint y: 159, endPoint x: 258, endPoint y: 158, distance: 7.9
click at [258, 158] on div at bounding box center [261, 162] width 7 height 23
click at [324, 165] on span "Click to add title" at bounding box center [338, 163] width 146 height 23
click at [663, 164] on div at bounding box center [666, 163] width 7 height 23
click at [712, 206] on div "Master: Title and Generic Content Grid Snap 74 px H V Click to add title Choose…" at bounding box center [460, 245] width 780 height 337
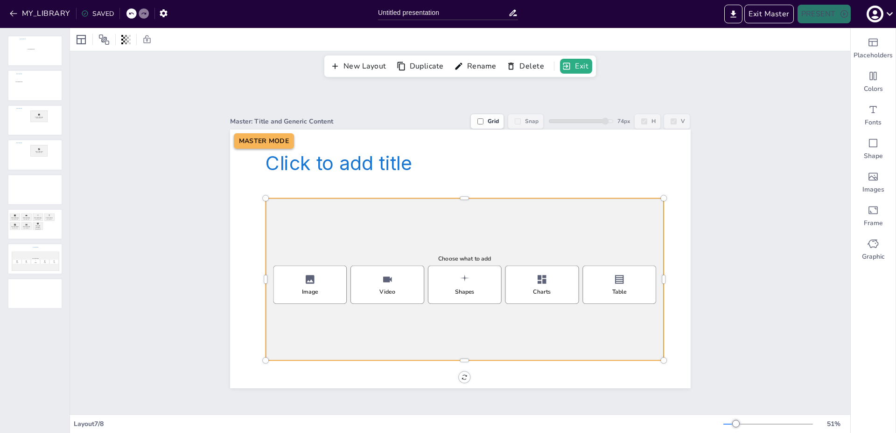
click at [600, 210] on div "Choose what to add Image Video Shapes Charts Table" at bounding box center [464, 279] width 398 height 162
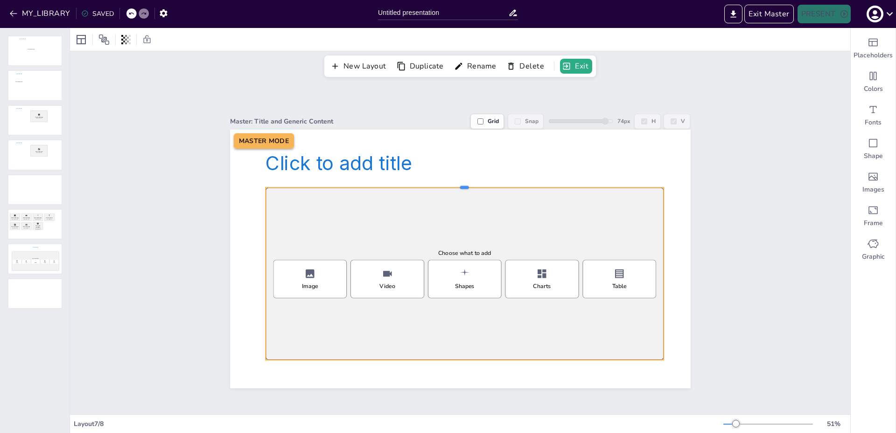
drag, startPoint x: 456, startPoint y: 193, endPoint x: 458, endPoint y: 182, distance: 10.4
click at [458, 182] on div at bounding box center [464, 183] width 398 height 7
click at [711, 252] on div "Master: Title and Generic Content Grid Snap 74 px H V Click to add title Choose…" at bounding box center [460, 245] width 780 height 337
click at [455, 284] on div "Shapes" at bounding box center [465, 286] width 20 height 7
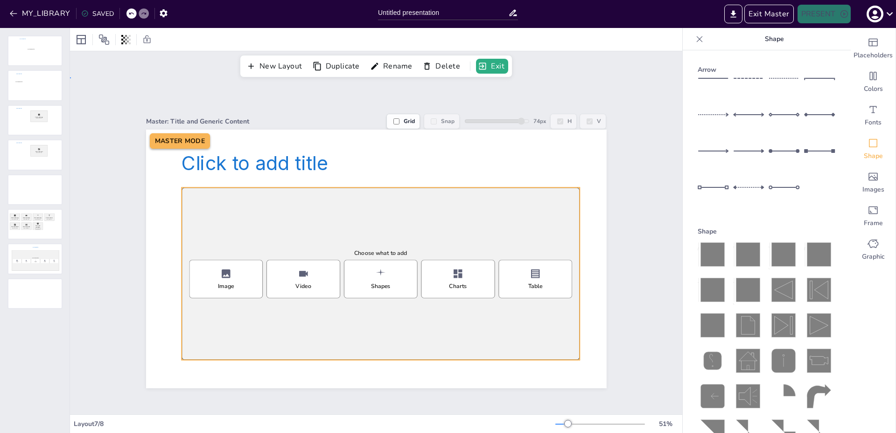
click at [98, 237] on div "Master: Title and Generic Content Grid Snap 74 px H V Click to add title Choose…" at bounding box center [376, 245] width 612 height 337
click at [696, 42] on icon at bounding box center [699, 39] width 9 height 9
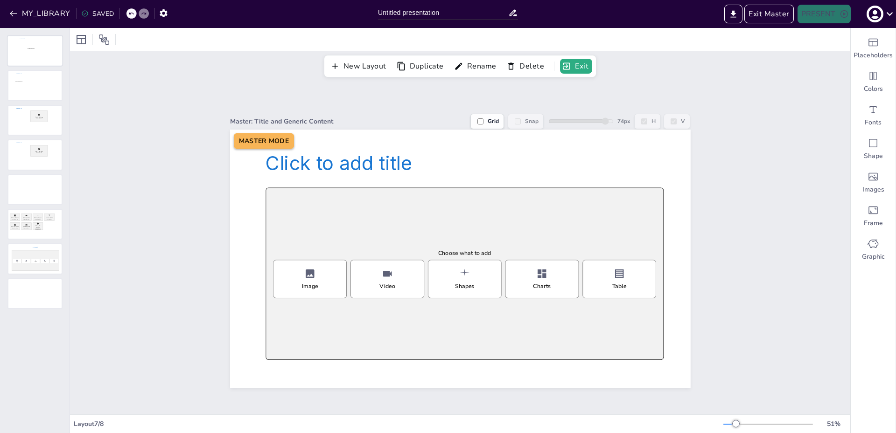
click at [19, 54] on div at bounding box center [35, 51] width 54 height 30
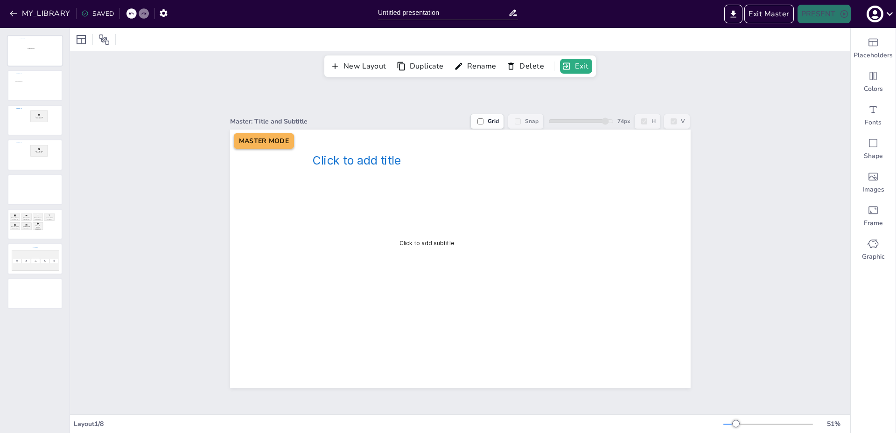
click at [24, 57] on div at bounding box center [35, 51] width 54 height 30
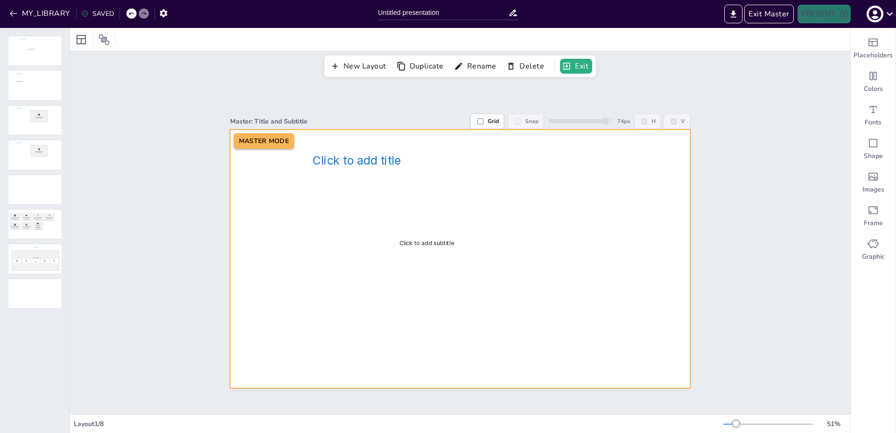
click at [611, 279] on div at bounding box center [460, 259] width 460 height 259
click at [336, 225] on div at bounding box center [460, 259] width 460 height 259
click at [159, 196] on div "Master: Title and Subtitle Grid Snap 74 px H V Click to add title Click to add …" at bounding box center [460, 245] width 780 height 337
click at [528, 283] on div at bounding box center [460, 259] width 460 height 259
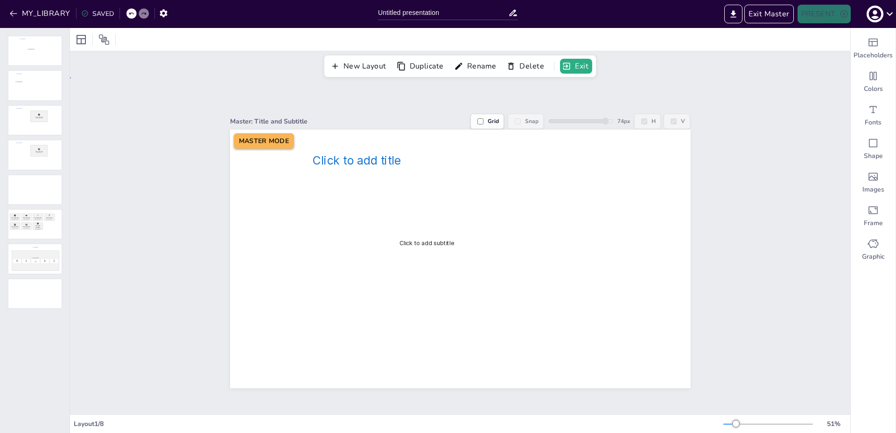
click at [528, 283] on div at bounding box center [460, 259] width 460 height 259
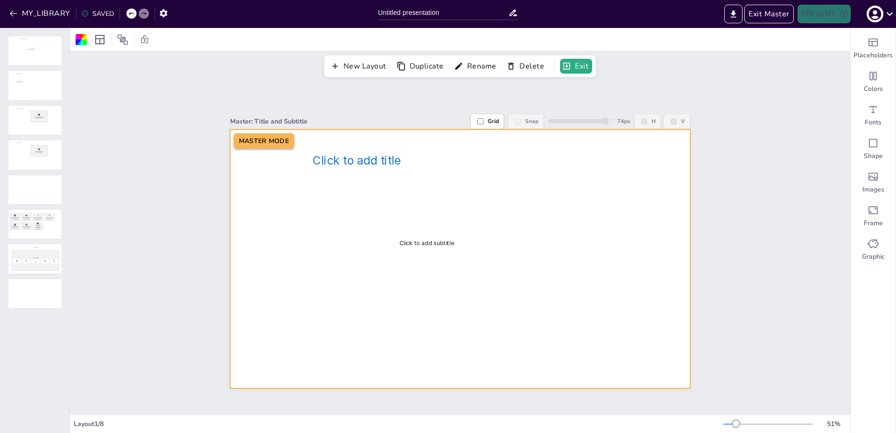
click at [716, 290] on div "Master: Title and Subtitle Grid Snap 74 px H V Click to add title Click to add …" at bounding box center [460, 245] width 780 height 337
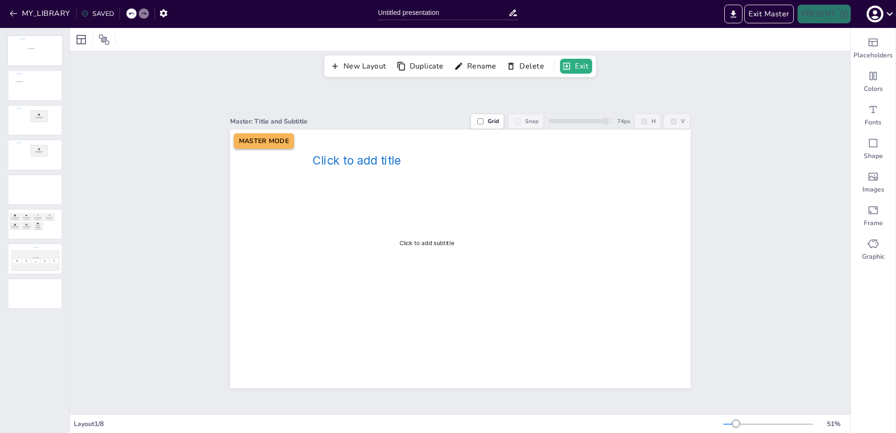
click at [41, 50] on div at bounding box center [35, 51] width 54 height 30
click at [769, 8] on button "Exit Master" at bounding box center [768, 14] width 49 height 19
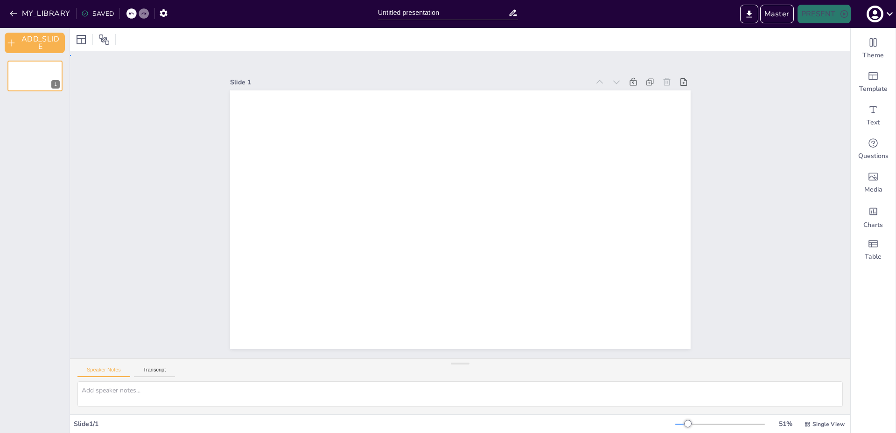
click at [184, 158] on div "Slide 1" at bounding box center [460, 207] width 780 height 304
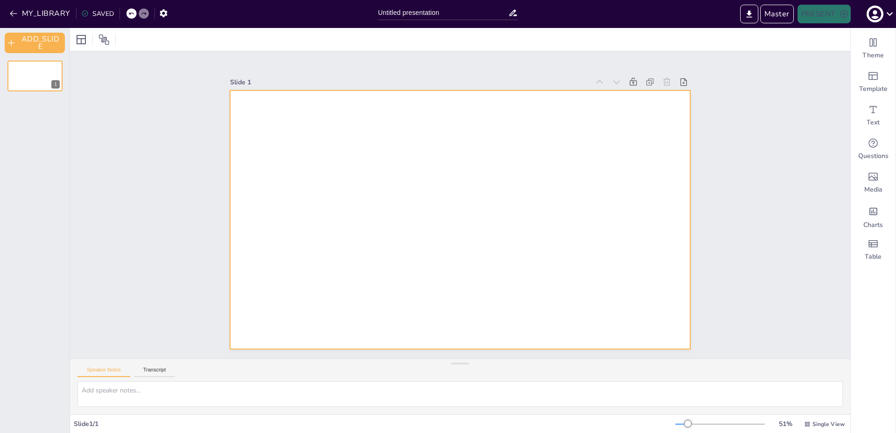
click at [321, 198] on div at bounding box center [460, 220] width 460 height 259
click at [144, 198] on div "Slide 1" at bounding box center [460, 207] width 780 height 304
click at [602, 263] on div at bounding box center [460, 220] width 460 height 259
click at [132, 212] on div "Slide 1" at bounding box center [460, 207] width 780 height 304
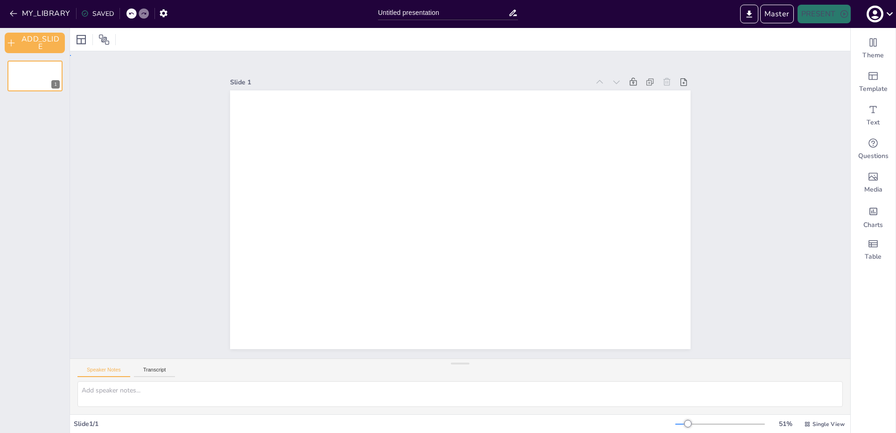
click at [135, 210] on div "Slide 1" at bounding box center [460, 207] width 780 height 304
click at [780, 13] on button "Master" at bounding box center [777, 14] width 34 height 19
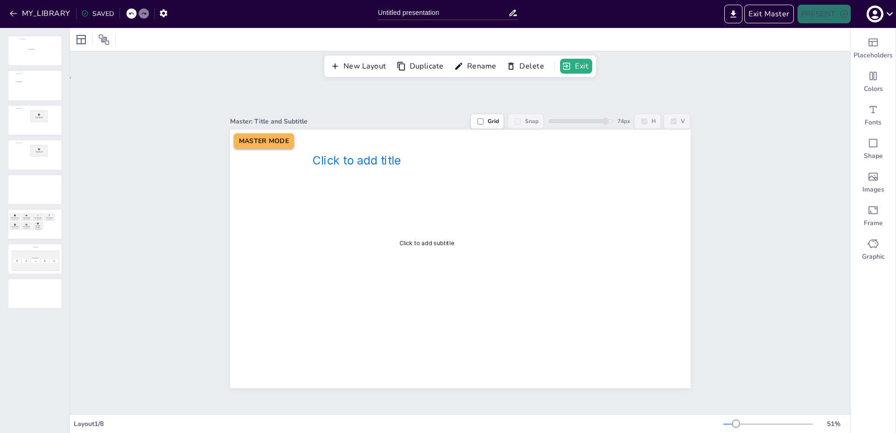
click at [713, 208] on div "Master: Title and Subtitle Grid Snap 74 px H V Click to add title Click to add …" at bounding box center [460, 245] width 780 height 337
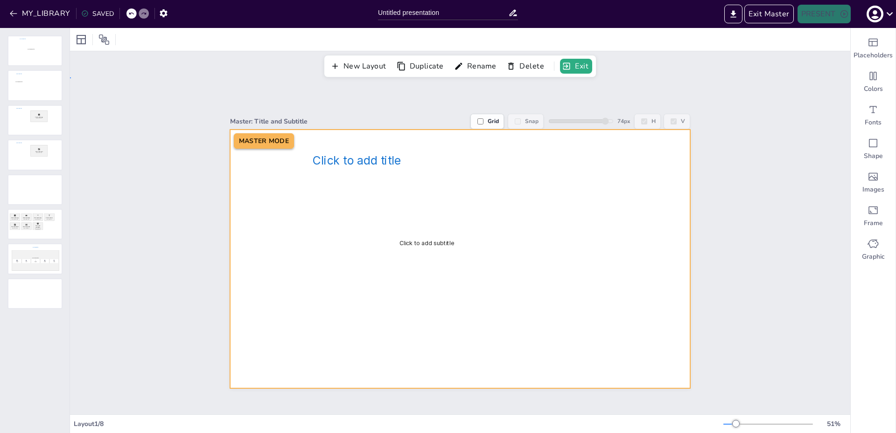
click at [570, 235] on div at bounding box center [460, 259] width 460 height 259
click at [264, 276] on div at bounding box center [460, 259] width 460 height 259
click at [134, 272] on div "Master: Title and Subtitle Grid Snap 74 px H V Click to add title Click to add …" at bounding box center [460, 245] width 780 height 337
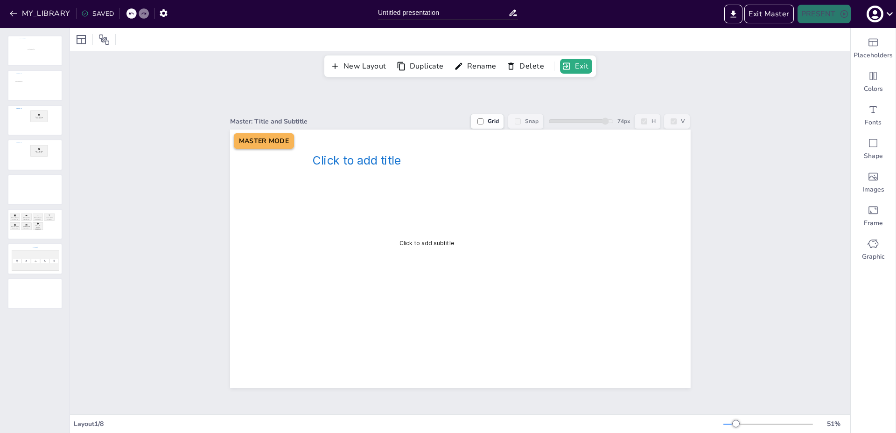
click at [209, 75] on div "New Layout Duplicate Rename Delete Exit" at bounding box center [460, 64] width 780 height 26
click at [470, 118] on label "Grid" at bounding box center [487, 121] width 34 height 15
click at [477, 119] on input "Grid" at bounding box center [480, 122] width 6 height 6
checkbox input "true"
click at [175, 187] on div "Master: Title and Subtitle Grid Snap 74 px H V Click to add title Click to add …" at bounding box center [460, 245] width 780 height 337
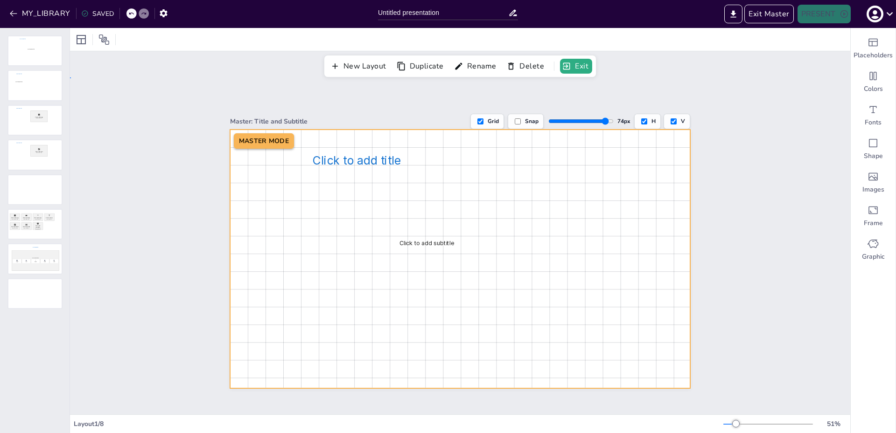
click at [242, 193] on div at bounding box center [460, 259] width 460 height 259
click at [769, 14] on button "Exit Master" at bounding box center [768, 14] width 49 height 19
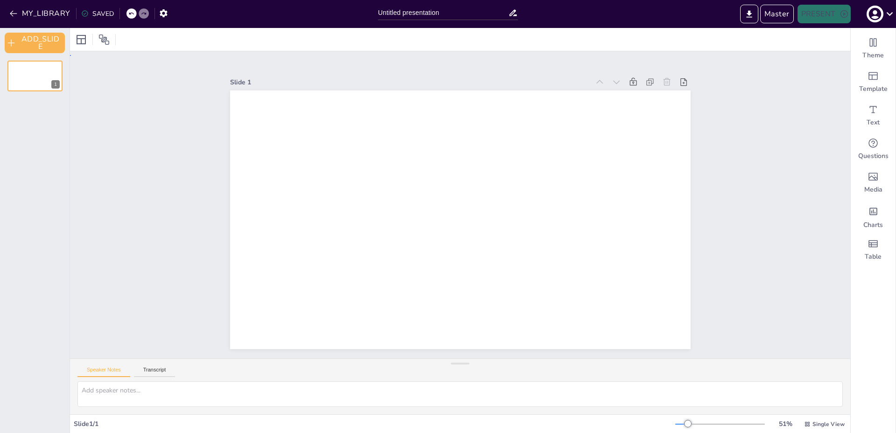
click at [711, 172] on div "Slide 1" at bounding box center [460, 207] width 780 height 304
click at [49, 13] on button "MY_LIBRARY" at bounding box center [40, 13] width 67 height 15
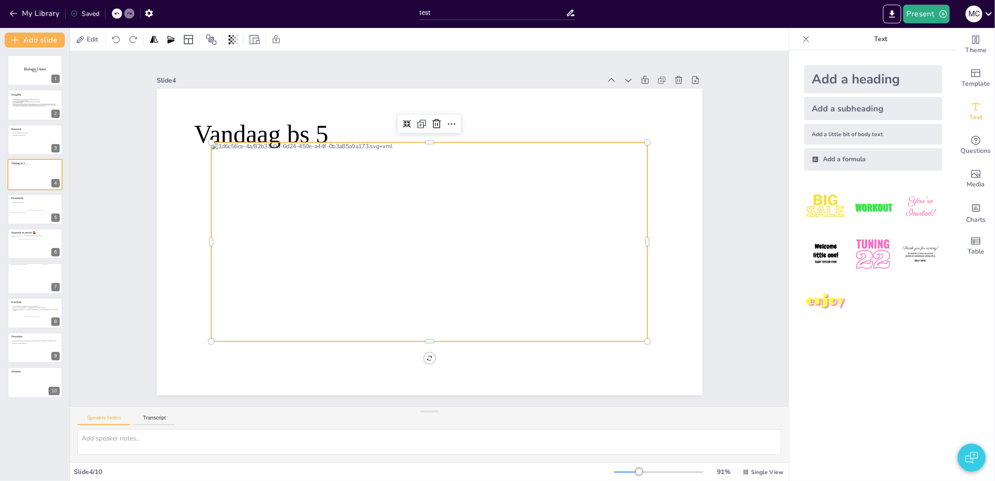
click at [619, 231] on div at bounding box center [429, 242] width 437 height 199
click at [432, 123] on icon at bounding box center [436, 123] width 8 height 9
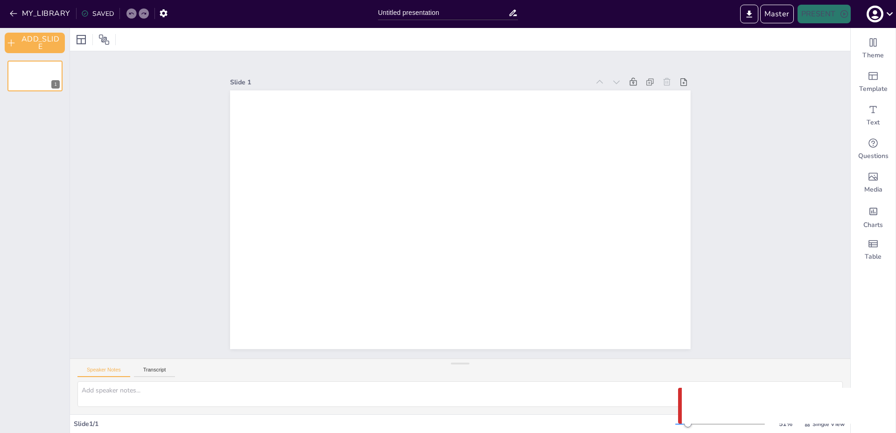
type input "Untitled presentation"
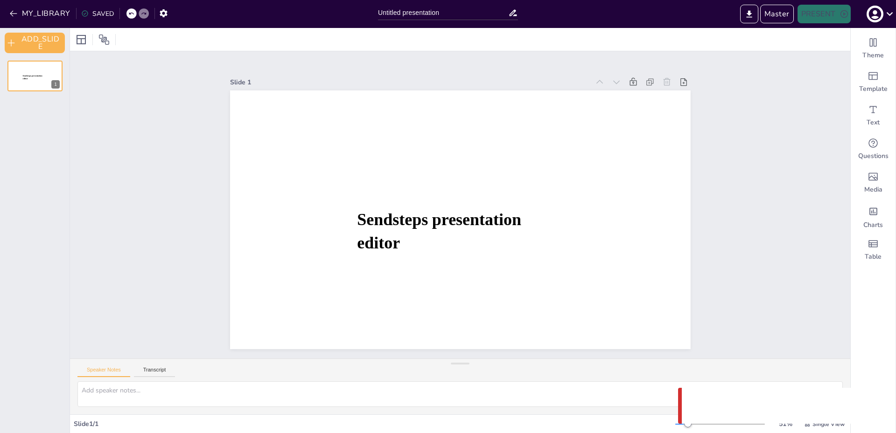
drag, startPoint x: 681, startPoint y: 410, endPoint x: 708, endPoint y: 352, distance: 63.4
click at [708, 352] on div "MY_LIBRARY SAVED Untitled presentation Master PRESENT Document fonts Inter Popu…" at bounding box center [448, 216] width 896 height 433
click at [784, 8] on button "Master" at bounding box center [777, 14] width 34 height 19
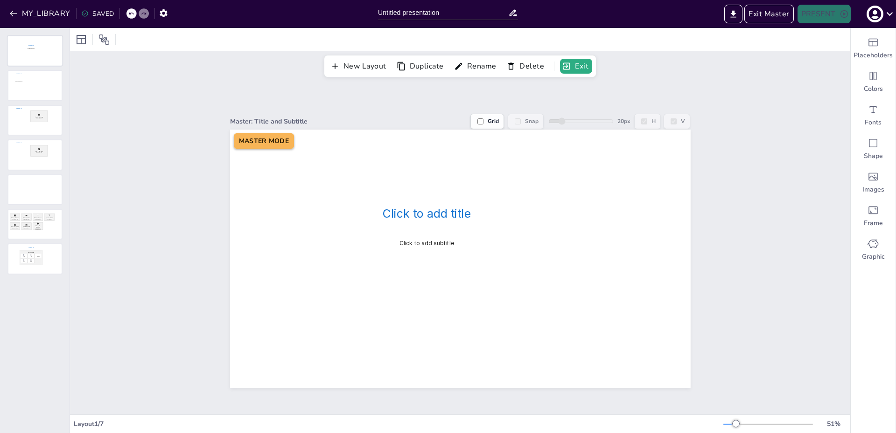
click at [30, 53] on div at bounding box center [35, 51] width 54 height 30
click at [30, 86] on div at bounding box center [35, 86] width 54 height 30
click at [21, 50] on div at bounding box center [35, 51] width 54 height 30
click at [25, 71] on div at bounding box center [35, 86] width 54 height 30
click at [25, 130] on div at bounding box center [35, 120] width 54 height 30
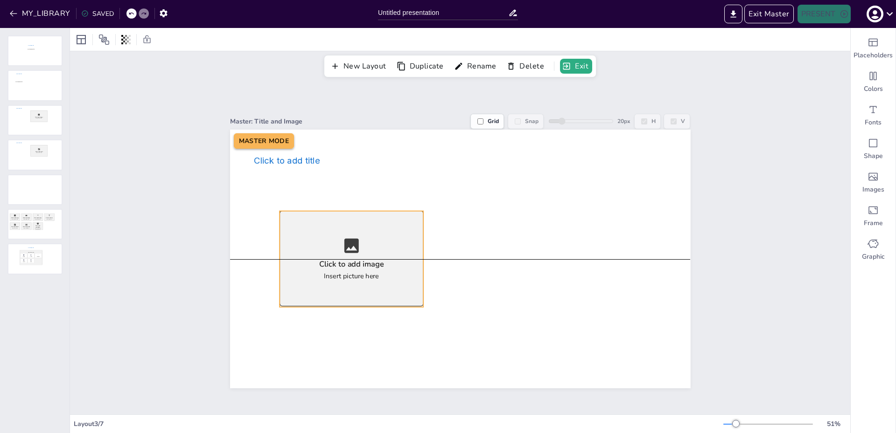
drag, startPoint x: 447, startPoint y: 248, endPoint x: 304, endPoint y: 286, distance: 148.1
click at [304, 286] on div "Click to add image Insert picture here" at bounding box center [351, 259] width 144 height 96
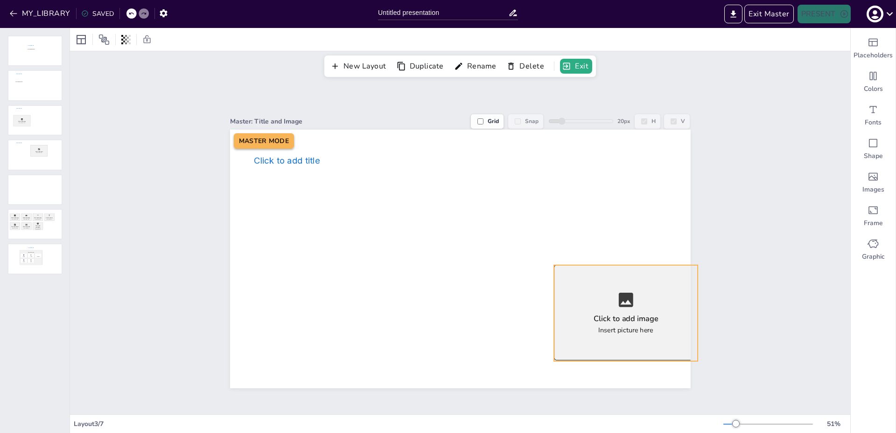
drag, startPoint x: 304, startPoint y: 286, endPoint x: 579, endPoint y: 336, distance: 279.8
click at [579, 336] on div "Click to add image Insert picture here" at bounding box center [626, 313] width 144 height 96
click at [486, 122] on label "Grid" at bounding box center [487, 121] width 34 height 15
click at [483, 122] on input "Grid" at bounding box center [480, 122] width 6 height 6
checkbox input "true"
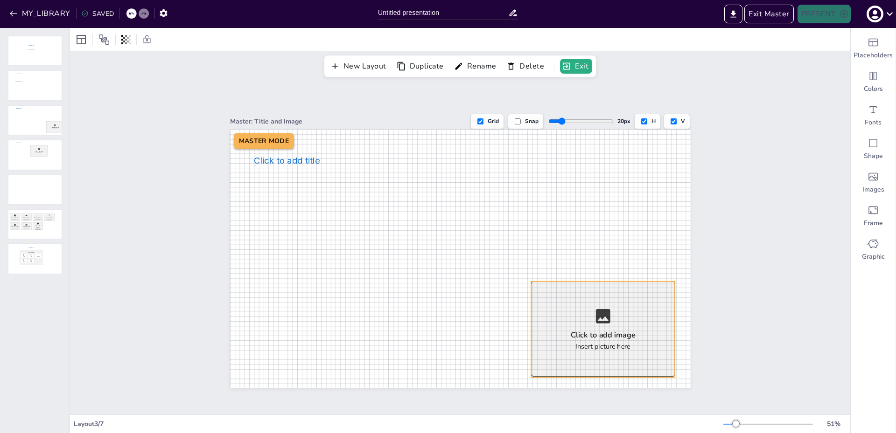
drag, startPoint x: 594, startPoint y: 291, endPoint x: 572, endPoint y: 307, distance: 28.1
click at [572, 307] on div "Click to add image Insert picture here" at bounding box center [603, 329] width 144 height 96
click at [723, 314] on div "Master: Title and Image Grid Snap 20 px H V Click to add title Click to add ima…" at bounding box center [460, 245] width 780 height 337
click at [639, 296] on div "Click to add image Insert picture here" at bounding box center [603, 329] width 144 height 96
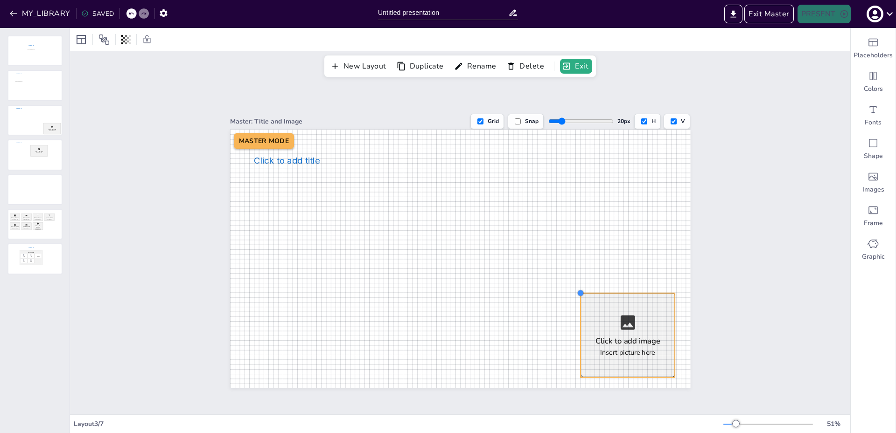
drag, startPoint x: 525, startPoint y: 279, endPoint x: 575, endPoint y: 291, distance: 50.8
click at [577, 291] on div at bounding box center [580, 293] width 7 height 7
click at [623, 321] on icon at bounding box center [627, 322] width 19 height 19
click at [877, 181] on div "Images" at bounding box center [873, 183] width 45 height 34
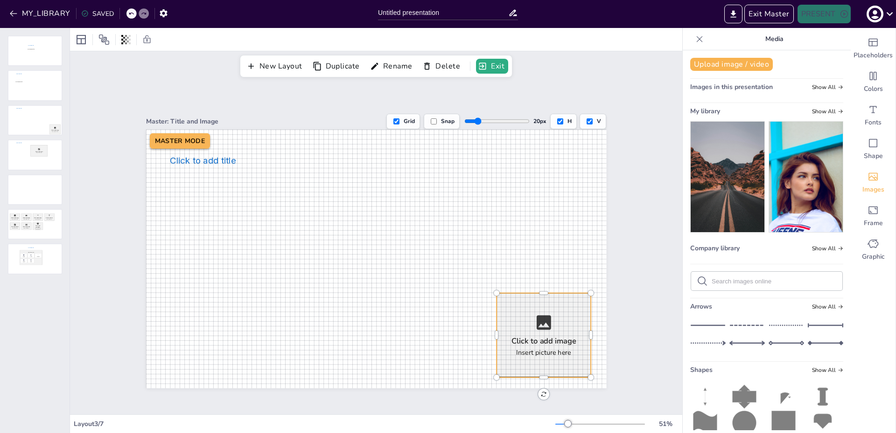
click at [774, 193] on img at bounding box center [806, 177] width 74 height 111
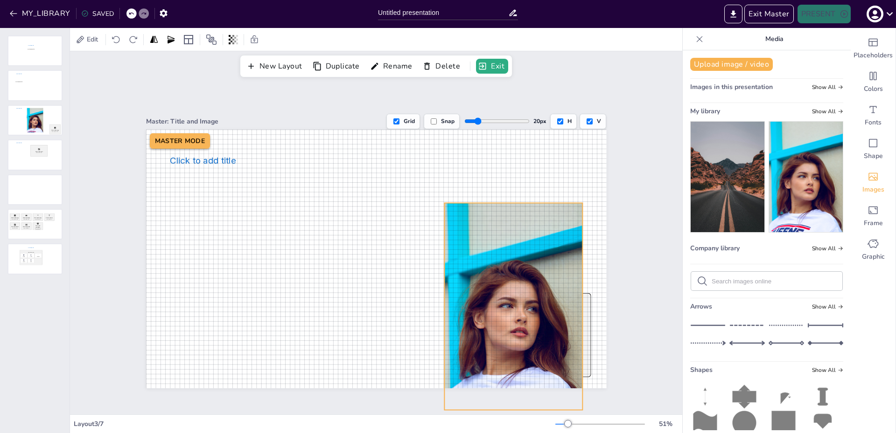
drag, startPoint x: 375, startPoint y: 271, endPoint x: 511, endPoint y: 319, distance: 144.3
click at [512, 319] on div at bounding box center [513, 306] width 138 height 207
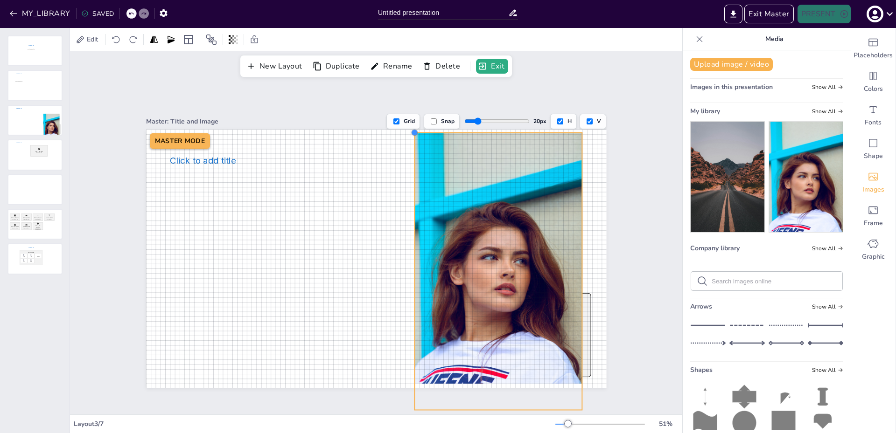
drag, startPoint x: 435, startPoint y: 197, endPoint x: 406, endPoint y: 126, distance: 76.3
click at [411, 129] on div at bounding box center [414, 132] width 7 height 7
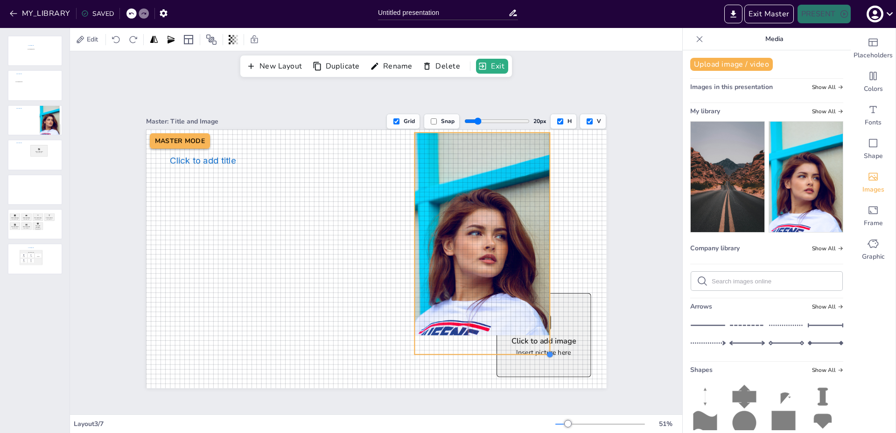
drag, startPoint x: 577, startPoint y: 404, endPoint x: 545, endPoint y: 349, distance: 64.2
click at [546, 351] on div at bounding box center [549, 354] width 7 height 7
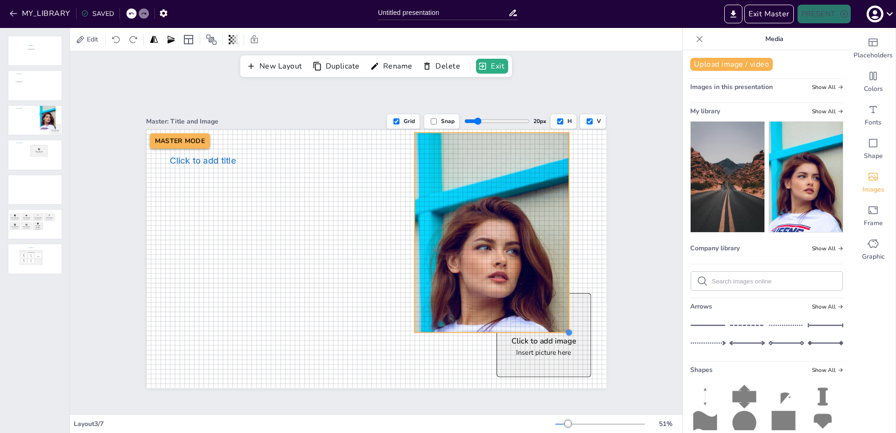
drag, startPoint x: 543, startPoint y: 352, endPoint x: 562, endPoint y: 330, distance: 29.1
click at [565, 330] on div at bounding box center [568, 332] width 7 height 7
click at [503, 278] on div at bounding box center [491, 247] width 154 height 231
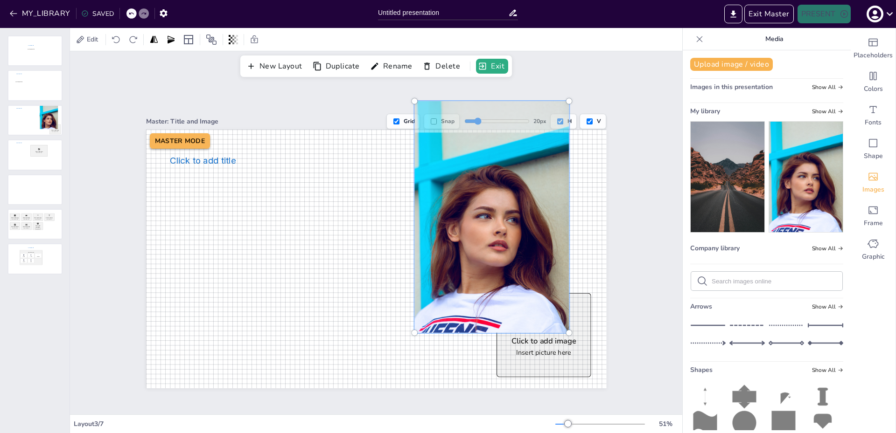
drag, startPoint x: 483, startPoint y: 266, endPoint x: 464, endPoint y: 212, distance: 57.4
click at [464, 214] on div at bounding box center [492, 217] width 166 height 243
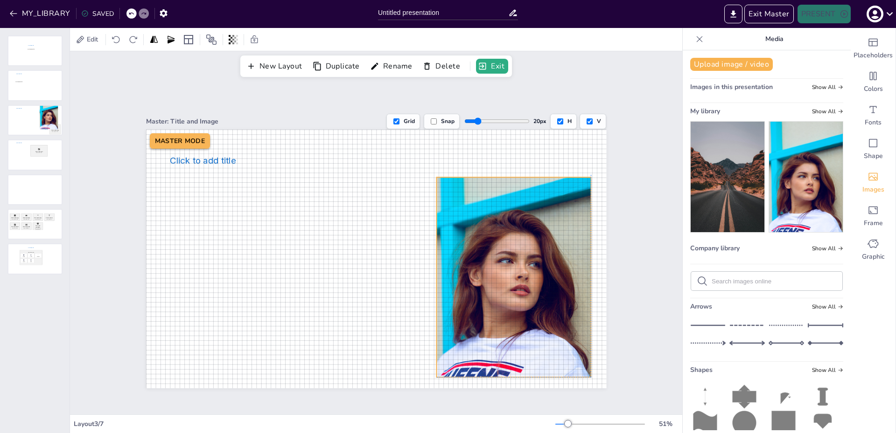
drag, startPoint x: 490, startPoint y: 240, endPoint x: 512, endPoint y: 282, distance: 47.6
click at [512, 282] on div at bounding box center [513, 261] width 154 height 231
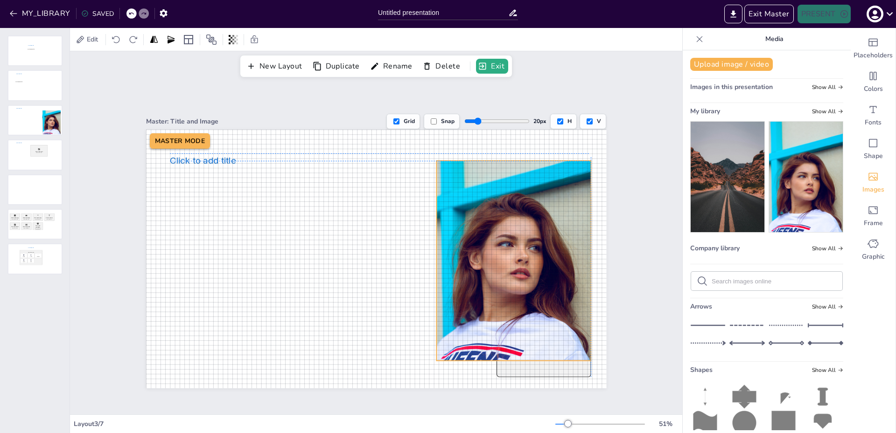
drag, startPoint x: 481, startPoint y: 292, endPoint x: 479, endPoint y: 272, distance: 20.1
click at [479, 272] on div at bounding box center [513, 244] width 154 height 231
click at [26, 75] on div at bounding box center [35, 86] width 54 height 30
click at [48, 152] on div at bounding box center [35, 155] width 54 height 30
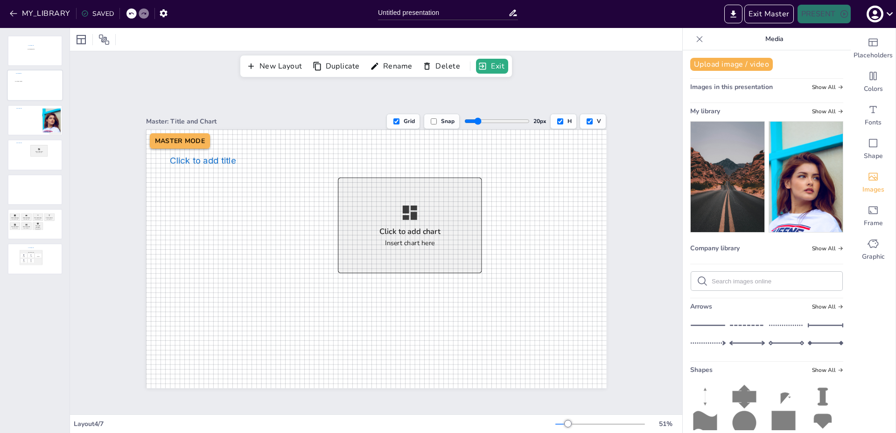
click at [23, 86] on div at bounding box center [35, 86] width 54 height 30
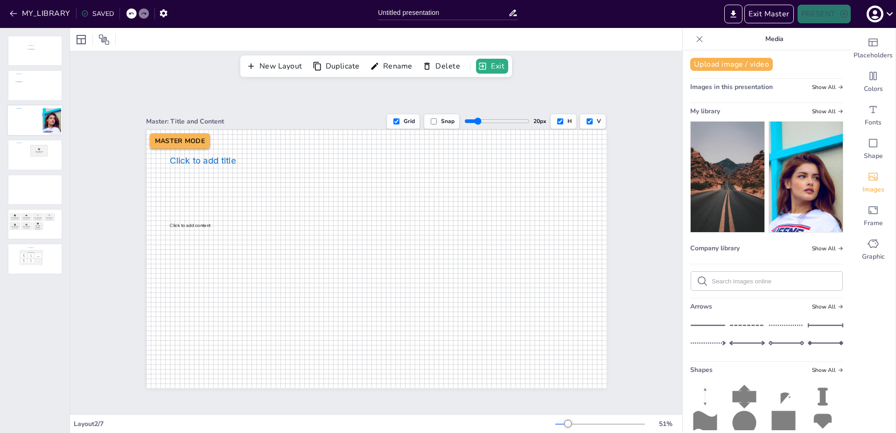
click at [32, 116] on div at bounding box center [35, 120] width 54 height 30
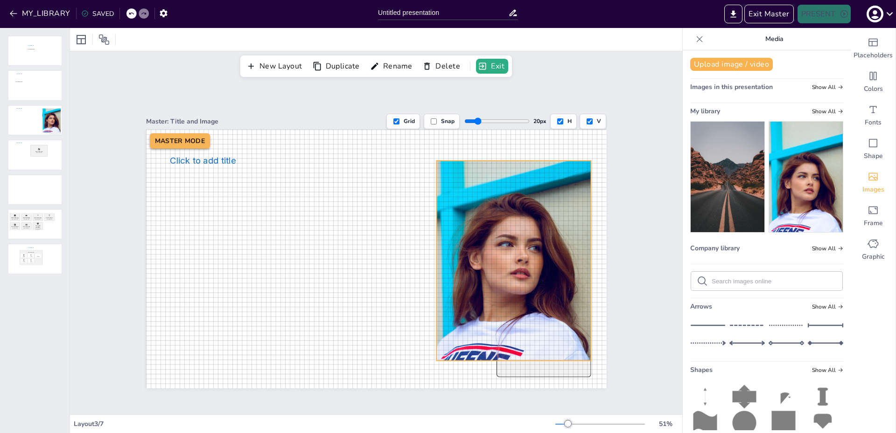
click at [473, 281] on div at bounding box center [513, 244] width 154 height 231
click at [35, 85] on div at bounding box center [35, 86] width 54 height 30
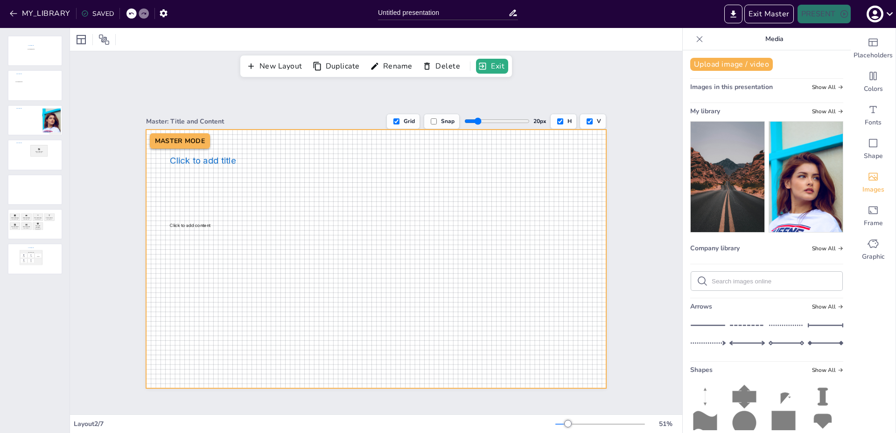
click at [503, 248] on div at bounding box center [376, 259] width 460 height 259
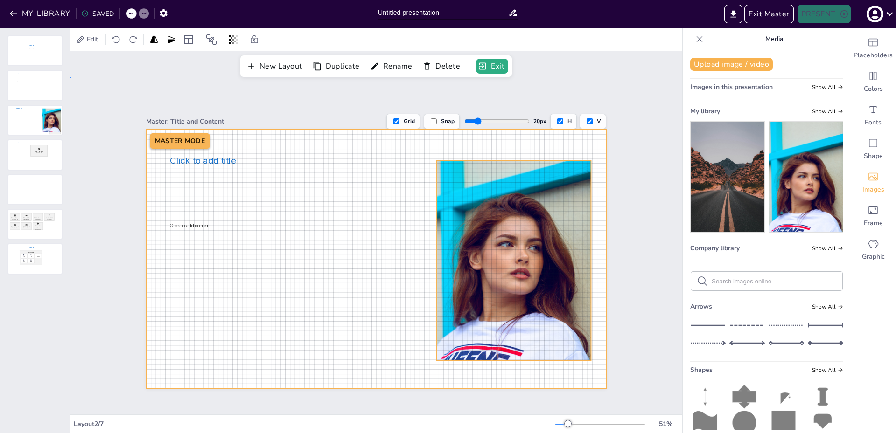
click at [371, 240] on div at bounding box center [376, 259] width 460 height 259
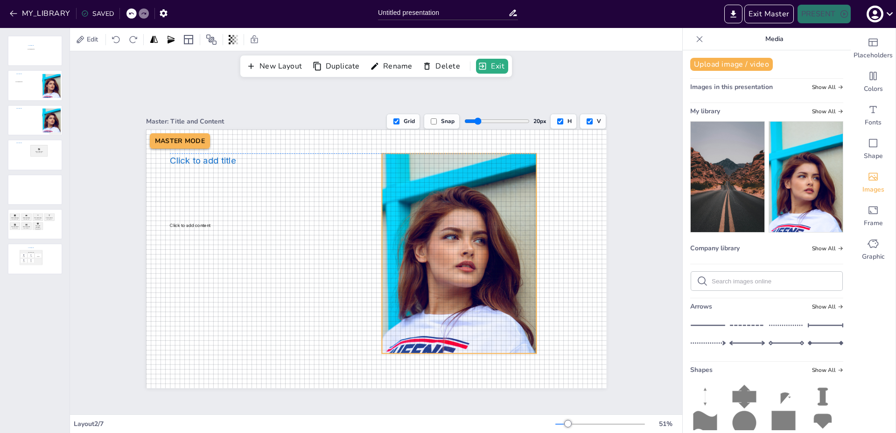
drag, startPoint x: 501, startPoint y: 244, endPoint x: 414, endPoint y: 236, distance: 87.6
click at [445, 235] on div at bounding box center [459, 237] width 154 height 231
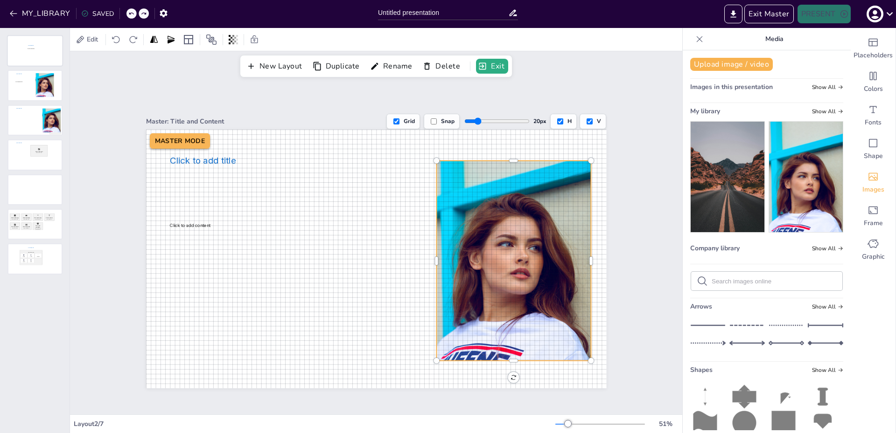
click at [29, 52] on div at bounding box center [35, 51] width 54 height 30
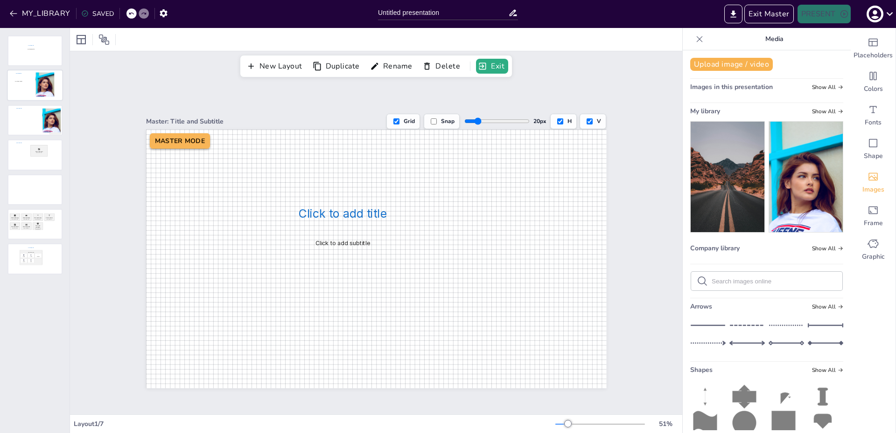
click at [22, 85] on div at bounding box center [35, 86] width 54 height 30
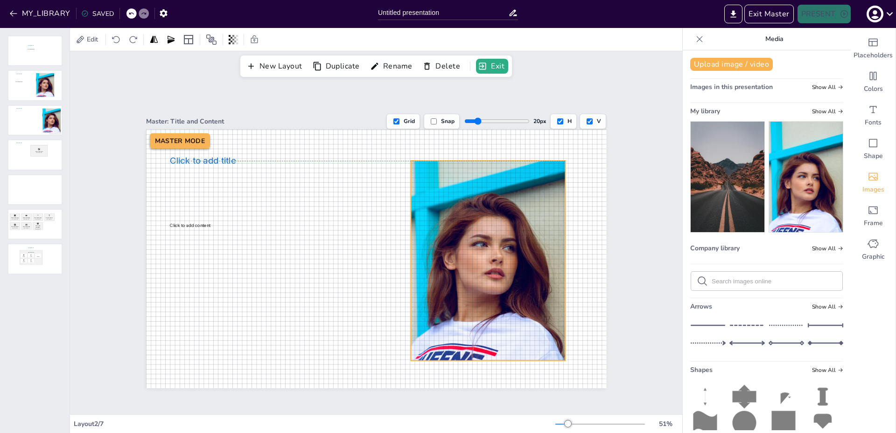
drag, startPoint x: 392, startPoint y: 237, endPoint x: 420, endPoint y: 245, distance: 28.9
click at [418, 245] on div at bounding box center [488, 244] width 154 height 231
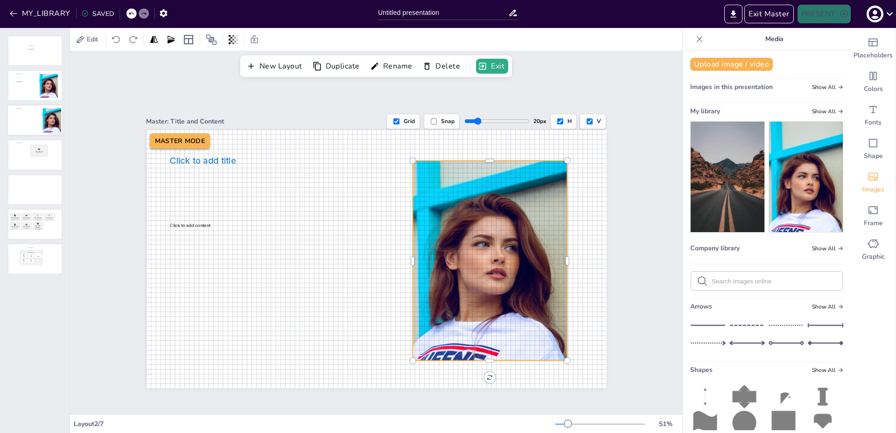
click at [56, 119] on div at bounding box center [35, 120] width 54 height 30
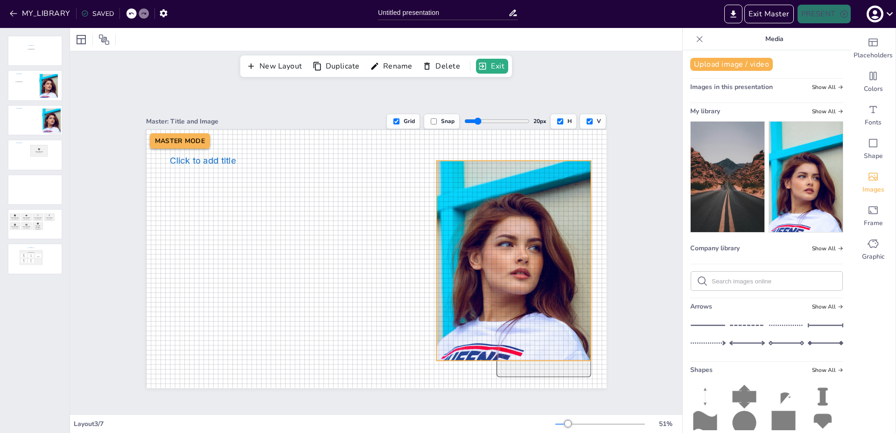
click at [517, 288] on div at bounding box center [513, 244] width 154 height 231
click at [35, 63] on div at bounding box center [35, 51] width 54 height 30
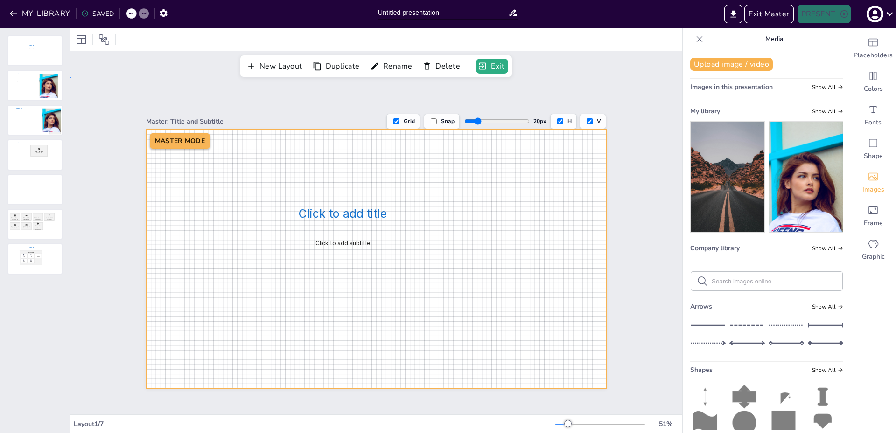
click at [229, 195] on div at bounding box center [376, 259] width 460 height 259
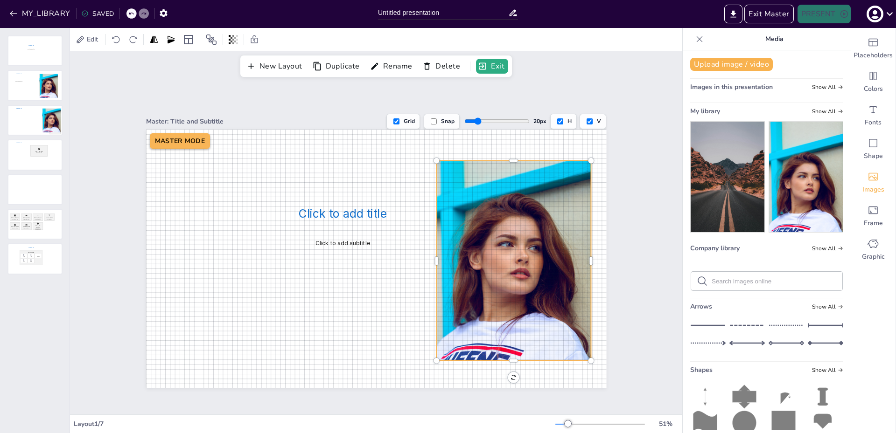
click at [656, 222] on div "Master: Title and Subtitle Grid Snap 20 px H V Click to add title Click to add …" at bounding box center [376, 245] width 612 height 337
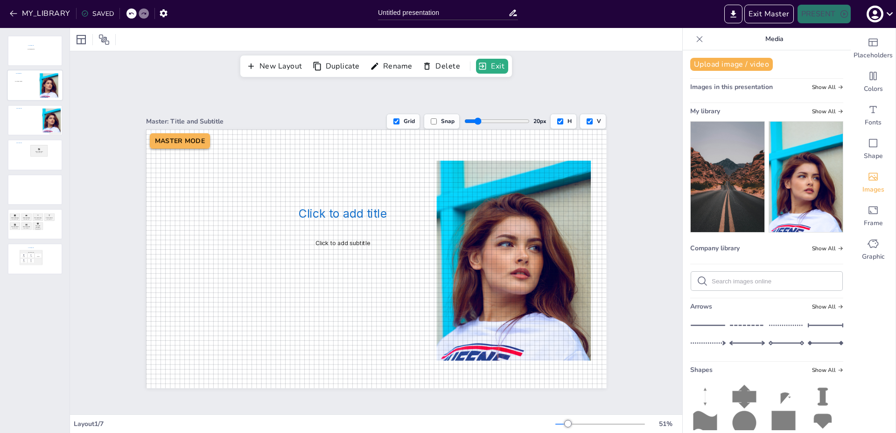
click at [14, 86] on div at bounding box center [35, 86] width 54 height 30
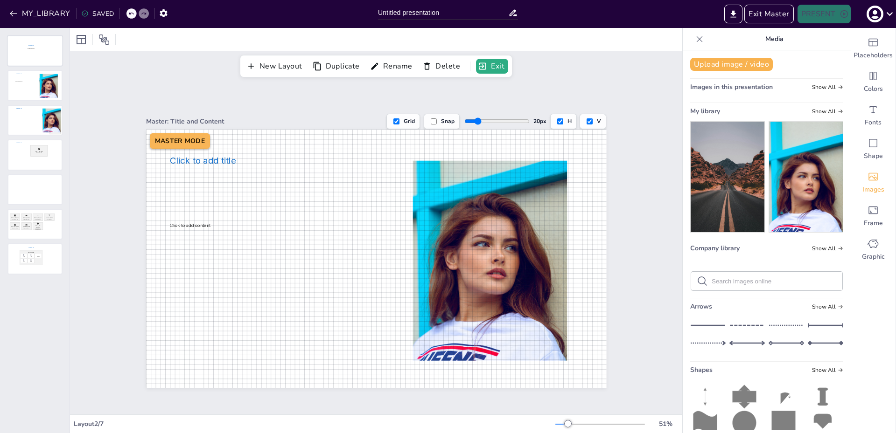
click at [37, 54] on div at bounding box center [35, 51] width 54 height 30
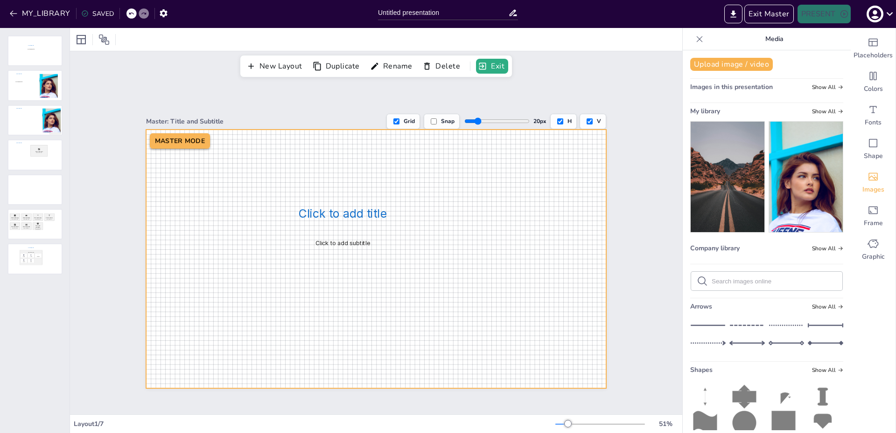
click at [160, 188] on div at bounding box center [376, 259] width 460 height 259
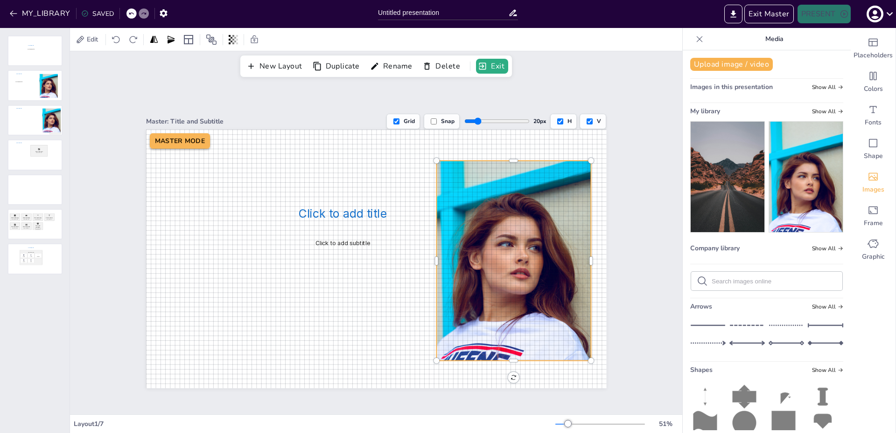
click at [652, 294] on div "Master: Title and Subtitle Grid Snap 20 px H V Click to add title Click to add …" at bounding box center [376, 245] width 612 height 337
click at [526, 248] on div at bounding box center [513, 244] width 154 height 231
click at [636, 256] on div "Master: Title and Subtitle Grid Snap 20 px H V Click to add title Click to add …" at bounding box center [376, 245] width 612 height 337
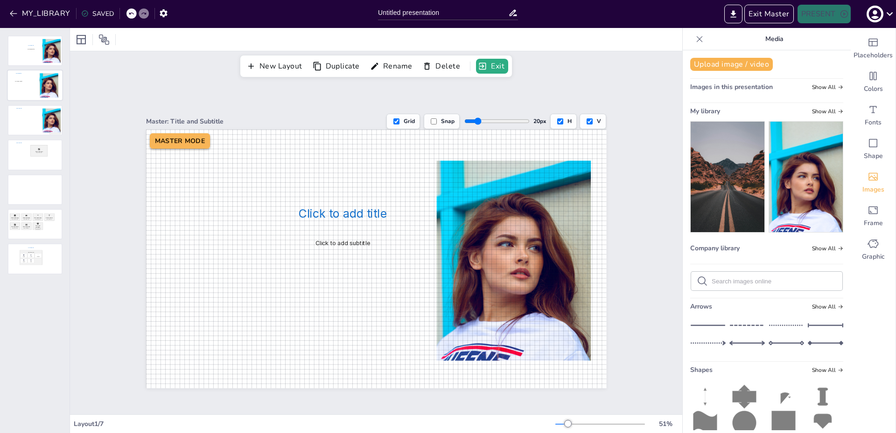
click at [23, 92] on div at bounding box center [35, 86] width 54 height 30
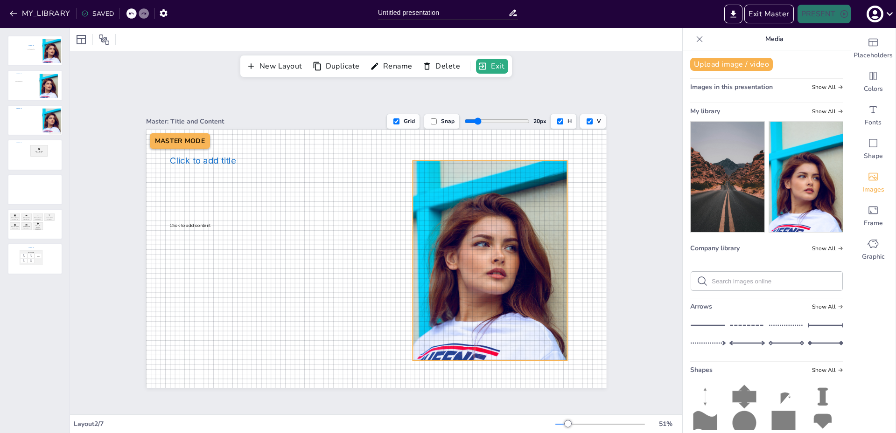
click at [434, 223] on div at bounding box center [489, 244] width 154 height 231
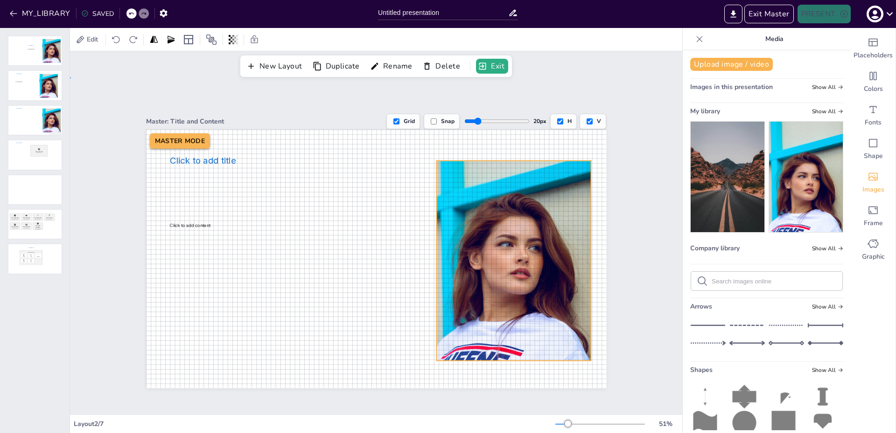
click at [627, 224] on div "Master: Title and Content Grid Snap 20 px H V Click to add title Click to add c…" at bounding box center [376, 245] width 612 height 337
click at [490, 234] on div at bounding box center [513, 244] width 154 height 231
click at [24, 155] on div at bounding box center [35, 155] width 54 height 30
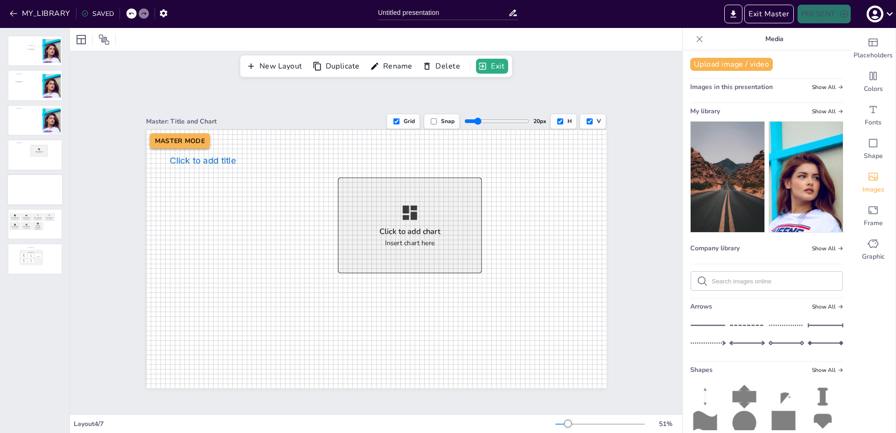
click at [36, 196] on div at bounding box center [35, 190] width 54 height 30
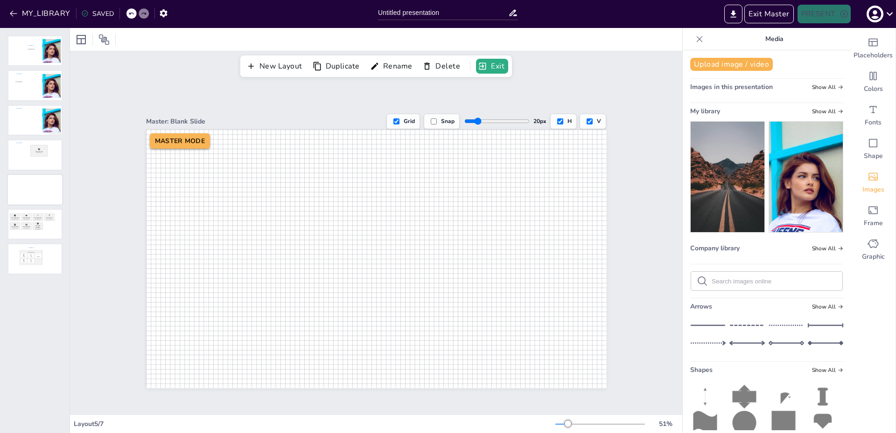
click at [29, 191] on div at bounding box center [35, 190] width 54 height 30
click at [503, 119] on input "range" at bounding box center [496, 121] width 65 height 7
drag, startPoint x: 503, startPoint y: 120, endPoint x: 456, endPoint y: 129, distance: 47.6
type input "18"
click at [470, 125] on input "range" at bounding box center [496, 121] width 65 height 7
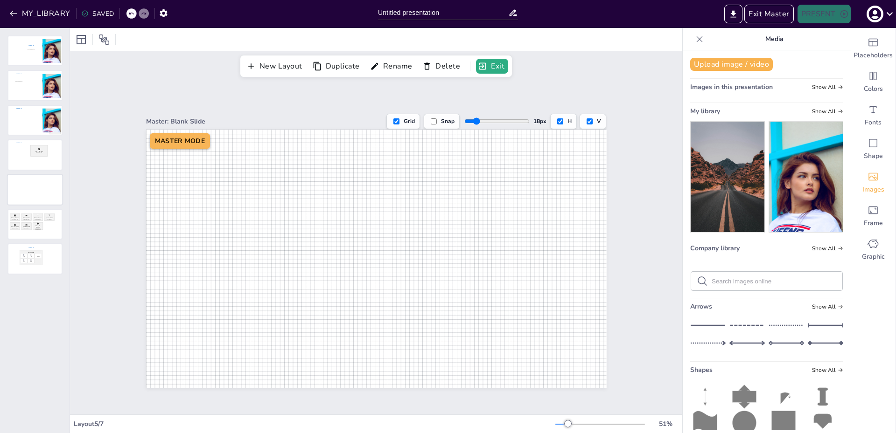
click at [21, 190] on div at bounding box center [35, 190] width 54 height 30
click at [22, 155] on div at bounding box center [35, 155] width 54 height 30
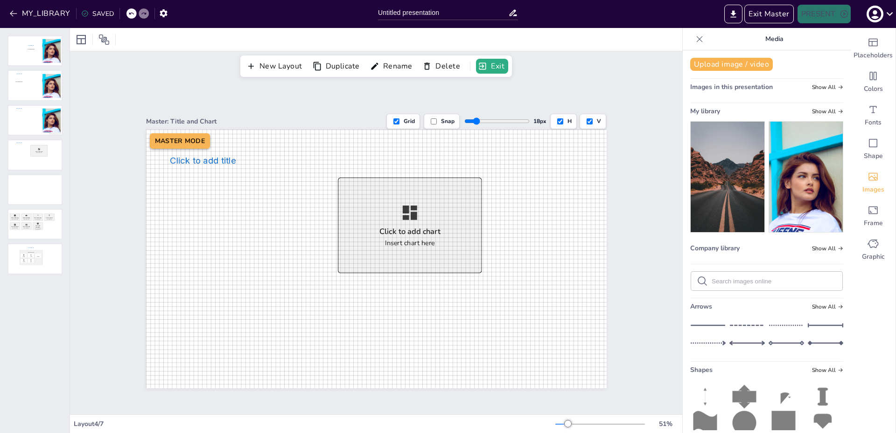
click at [732, 392] on icon at bounding box center [744, 397] width 24 height 24
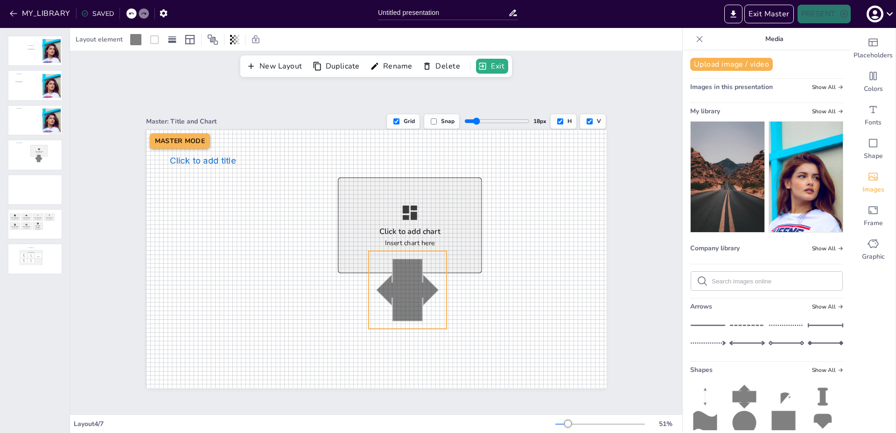
drag, startPoint x: 400, startPoint y: 342, endPoint x: 434, endPoint y: 286, distance: 65.5
click at [434, 286] on div "Click to add title Click to add chart Insert chart here MASTER MODE 270 °" at bounding box center [376, 259] width 460 height 259
click at [120, 369] on div "Master: Title and Chart Grid Snap 18 px H V Click to add title Click to add cha…" at bounding box center [376, 246] width 513 height 285
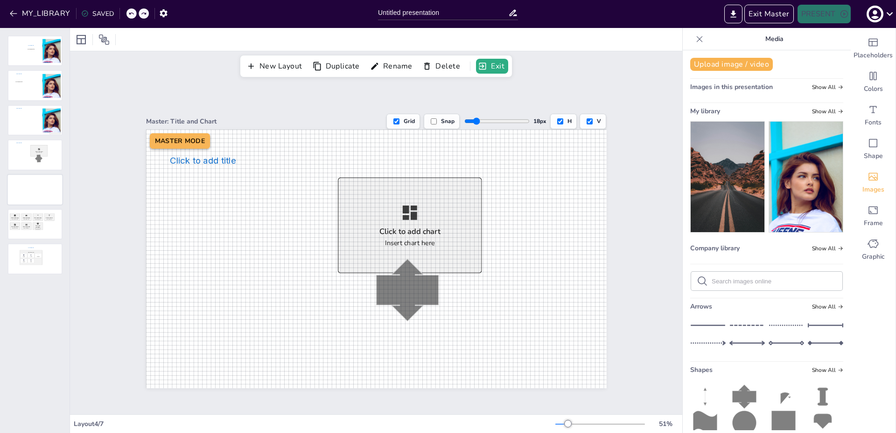
click at [41, 191] on div at bounding box center [35, 190] width 54 height 30
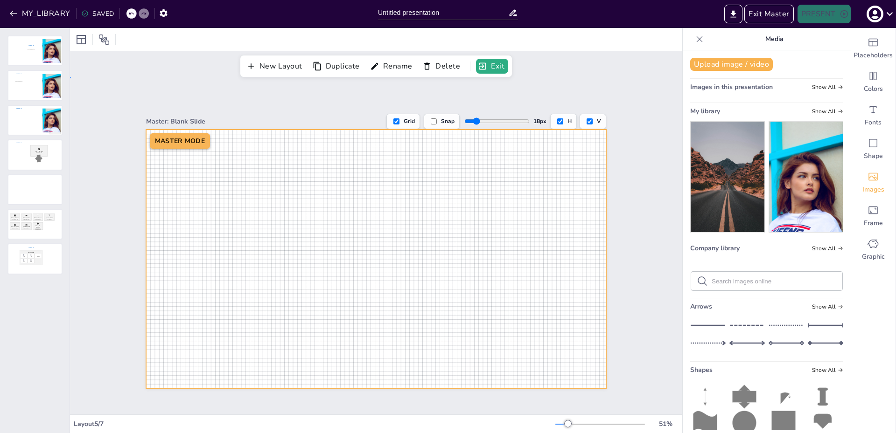
click at [260, 270] on div at bounding box center [376, 259] width 460 height 259
click at [467, 281] on div at bounding box center [376, 259] width 460 height 259
click at [611, 284] on div "Master: Blank Slide Grid Snap 18 px H V MASTER MODE" at bounding box center [376, 246] width 513 height 285
click at [500, 269] on div at bounding box center [376, 259] width 460 height 259
click at [33, 14] on button "MY_LIBRARY" at bounding box center [40, 13] width 67 height 15
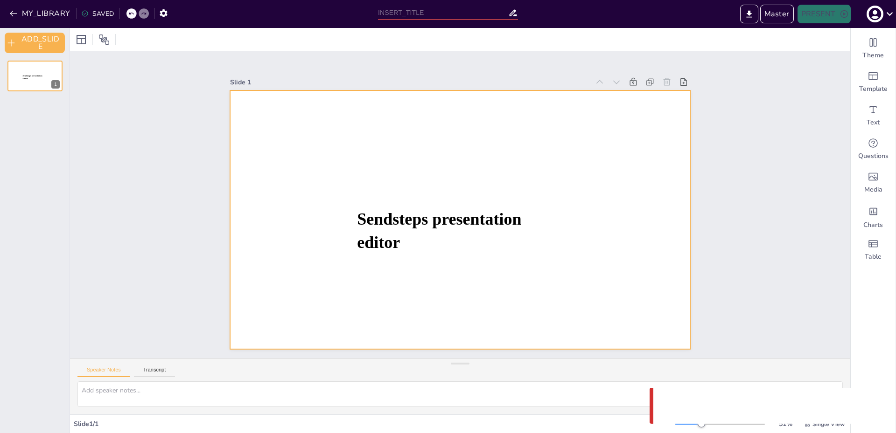
type input "Untitled presentation"
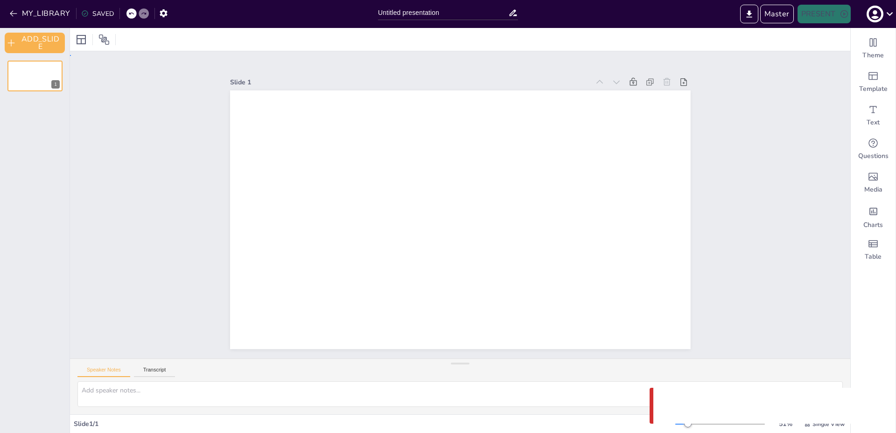
click at [671, 176] on div at bounding box center [460, 220] width 460 height 259
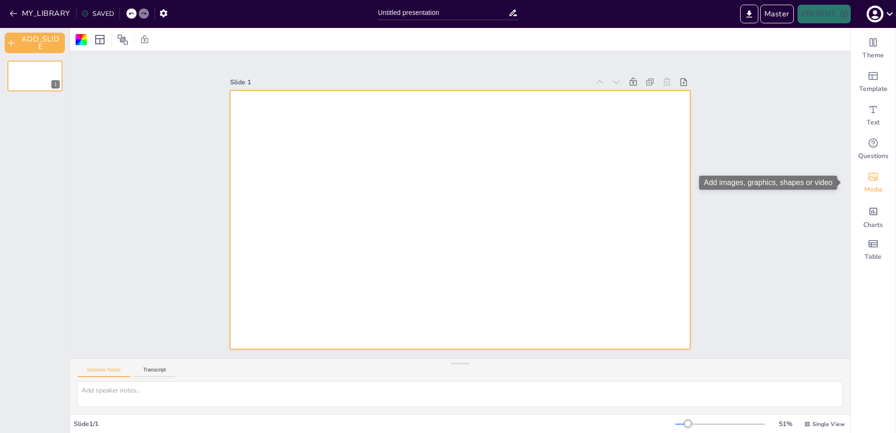
click at [867, 181] on icon "Add images, graphics, shapes or video" at bounding box center [872, 176] width 11 height 11
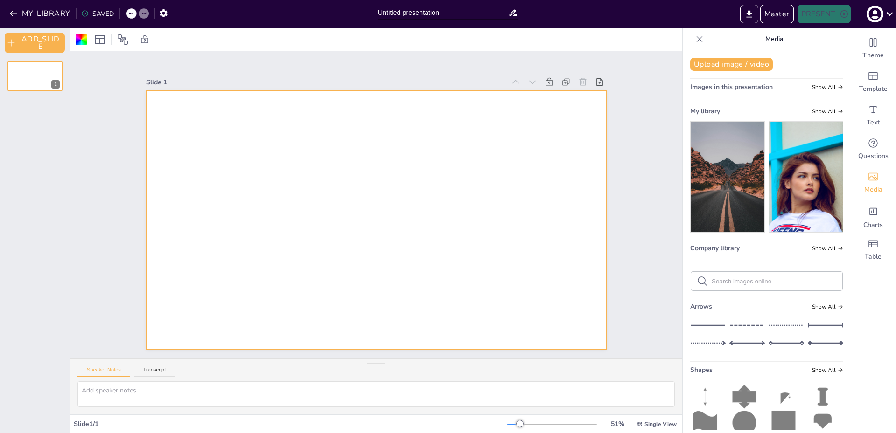
click at [802, 189] on img at bounding box center [806, 177] width 74 height 111
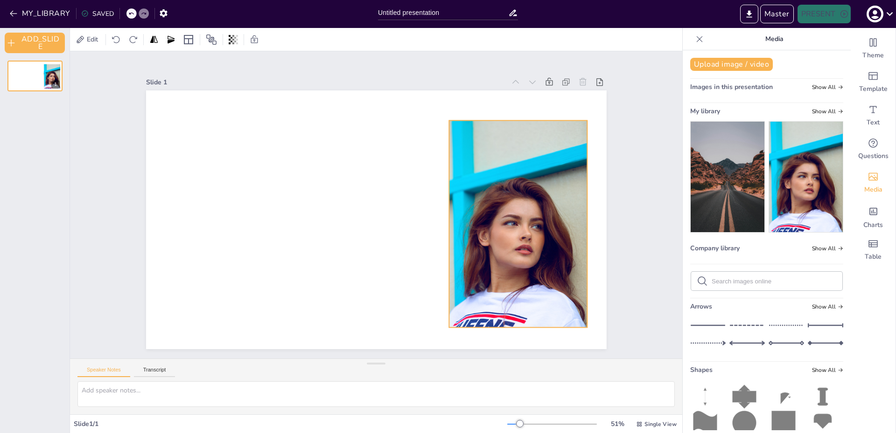
drag, startPoint x: 339, startPoint y: 198, endPoint x: 490, endPoint y: 204, distance: 150.8
click at [481, 202] on div at bounding box center [518, 224] width 138 height 207
click at [617, 204] on div "Slide 1" at bounding box center [376, 206] width 513 height 285
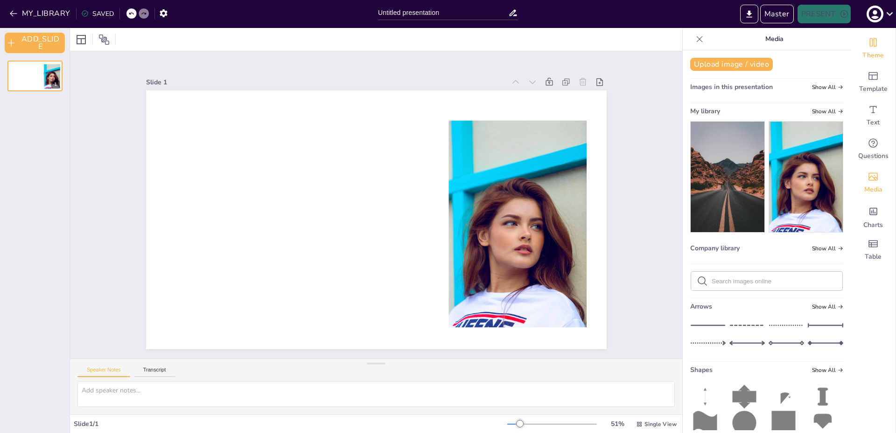
click at [852, 43] on div "Theme" at bounding box center [873, 49] width 45 height 34
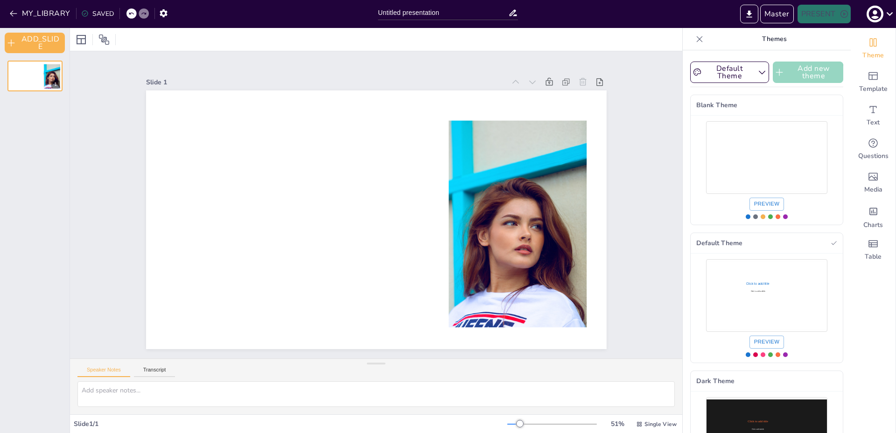
click at [784, 76] on button "Add new theme" at bounding box center [808, 72] width 70 height 21
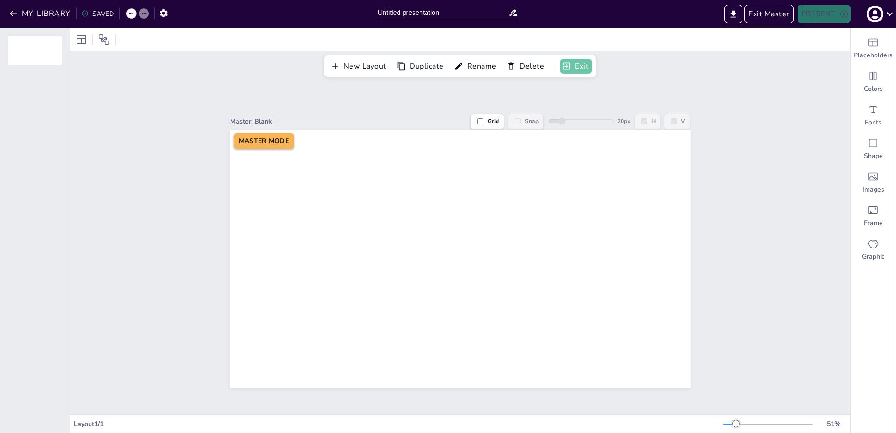
click at [584, 65] on button "Exit" at bounding box center [576, 66] width 32 height 15
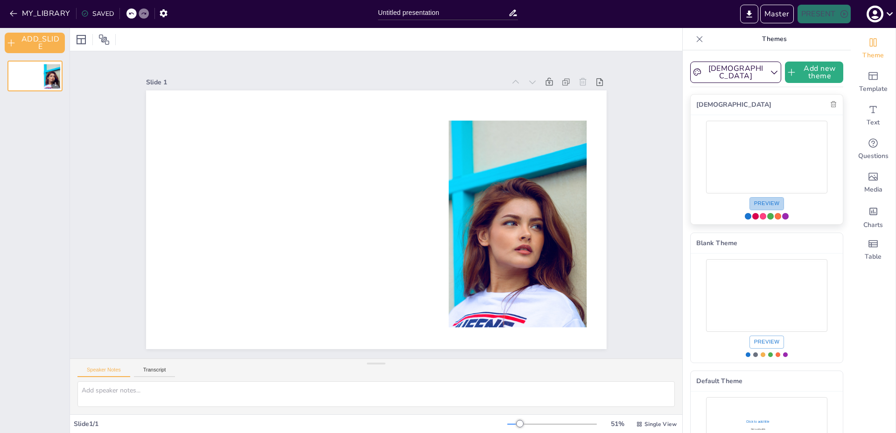
click at [751, 202] on button "Preview" at bounding box center [766, 203] width 35 height 13
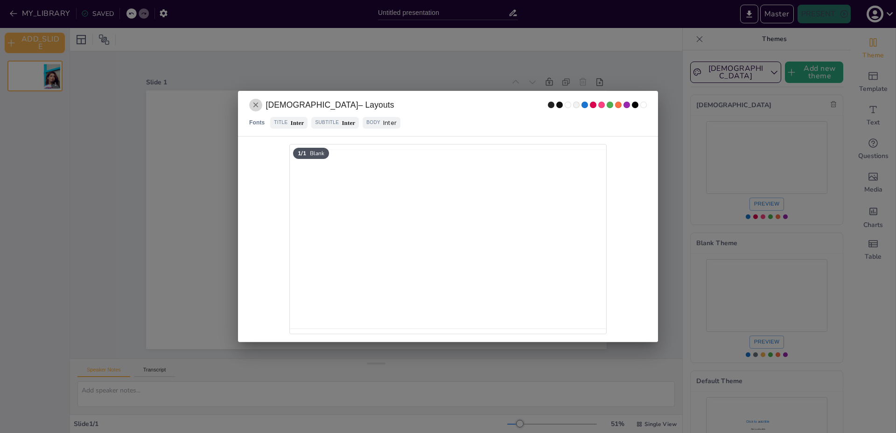
click at [254, 106] on icon "Close" at bounding box center [255, 105] width 5 height 5
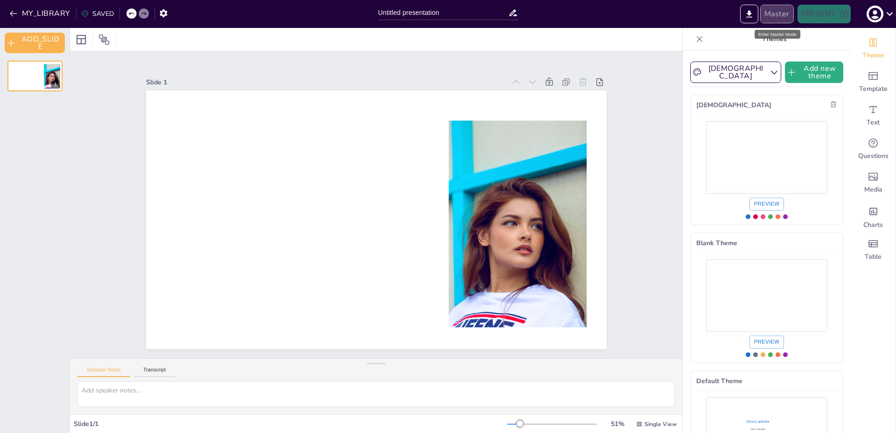
click at [763, 15] on button "Master" at bounding box center [777, 14] width 34 height 19
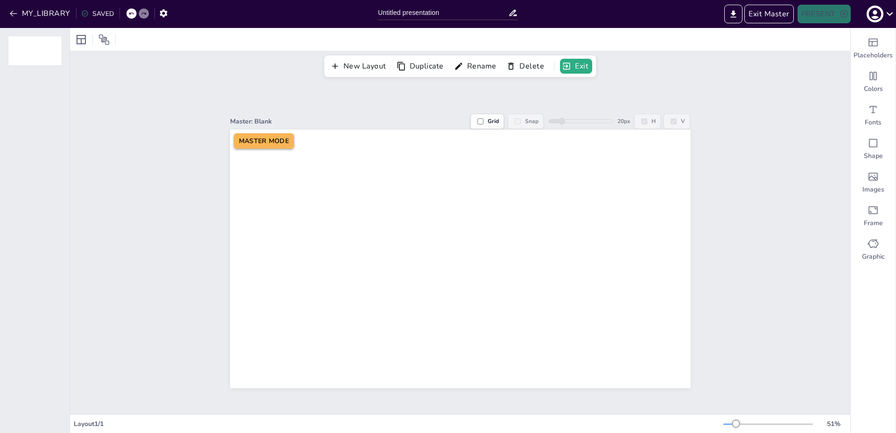
click at [471, 117] on label "Grid" at bounding box center [487, 121] width 34 height 15
click at [477, 119] on input "Grid" at bounding box center [480, 122] width 6 height 6
checkbox input "true"
click at [769, 20] on button "Exit Master" at bounding box center [768, 14] width 49 height 19
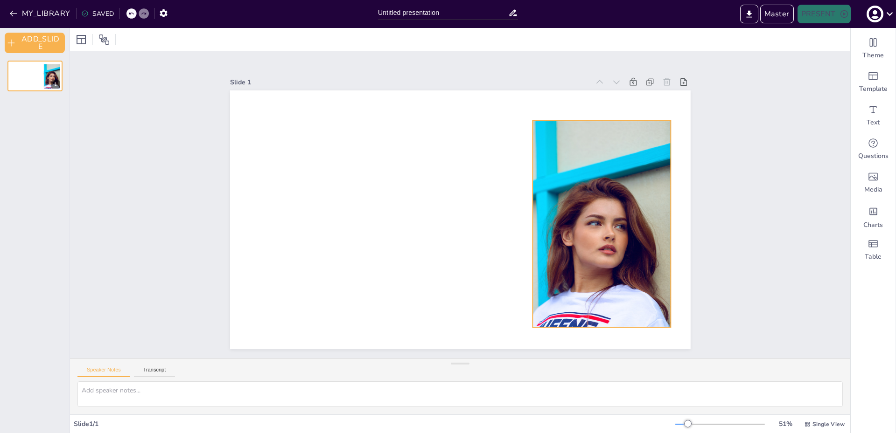
click at [648, 170] on div at bounding box center [601, 224] width 138 height 207
click at [575, 100] on icon at bounding box center [579, 104] width 8 height 8
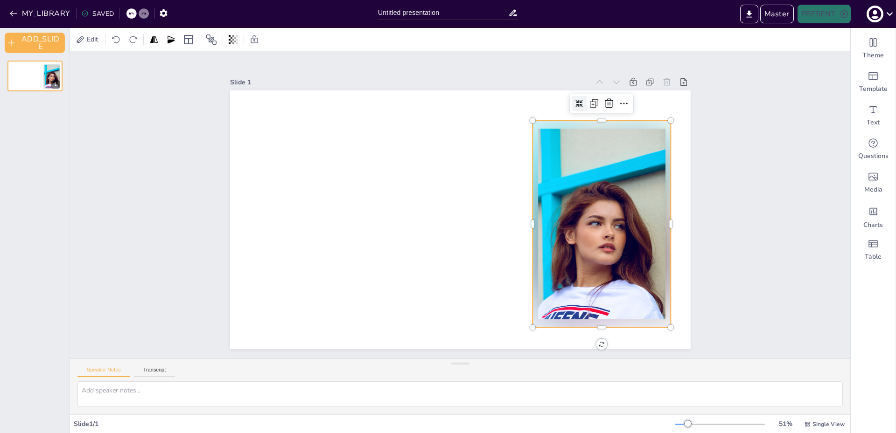
click at [575, 100] on icon at bounding box center [579, 104] width 8 height 8
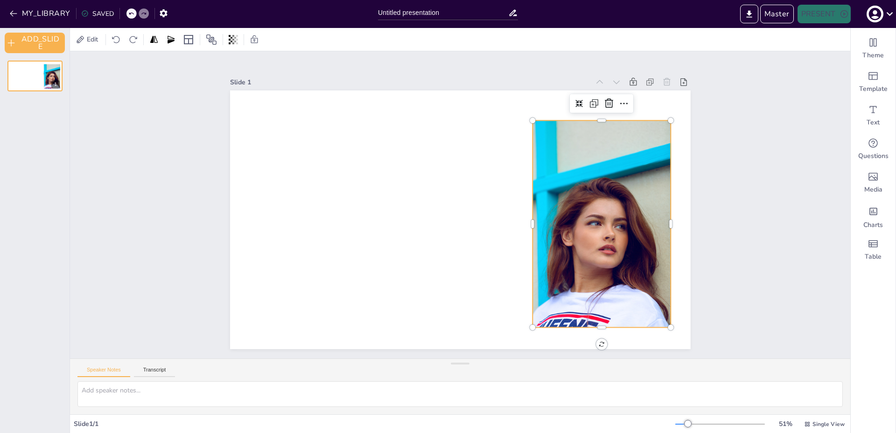
drag, startPoint x: 574, startPoint y: 105, endPoint x: 577, endPoint y: 109, distance: 4.8
click at [577, 109] on div at bounding box center [601, 103] width 63 height 19
click at [575, 100] on icon at bounding box center [578, 103] width 7 height 7
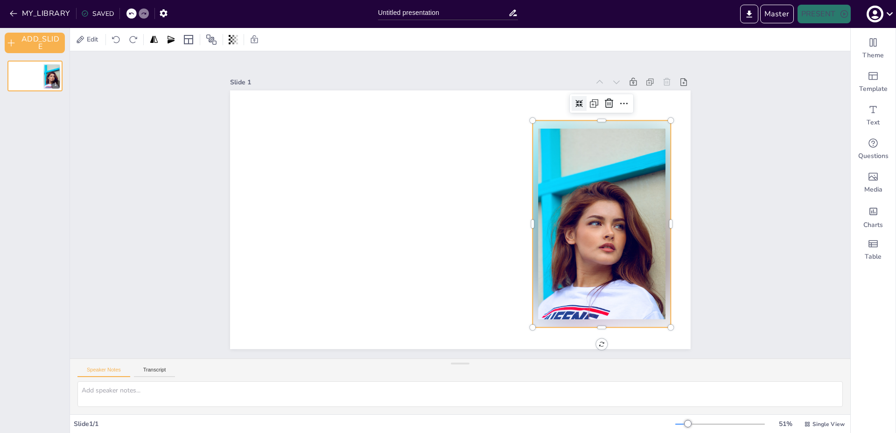
click at [575, 100] on icon at bounding box center [579, 104] width 8 height 8
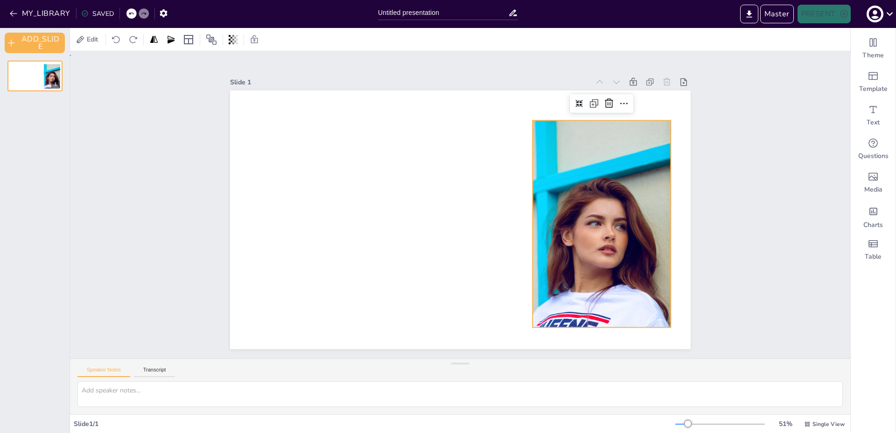
click at [702, 125] on div "Slide 1" at bounding box center [460, 206] width 513 height 285
click at [662, 138] on div at bounding box center [601, 224] width 138 height 207
click at [727, 158] on div "Slide 1" at bounding box center [460, 207] width 780 height 304
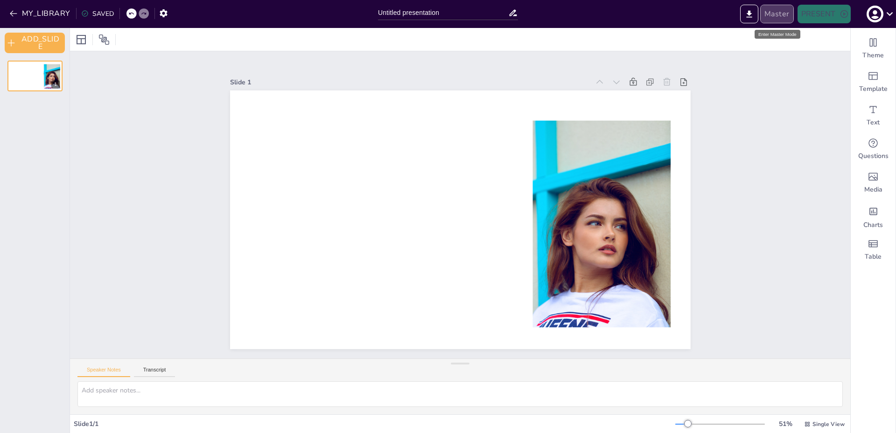
click at [774, 15] on button "Master" at bounding box center [777, 14] width 34 height 19
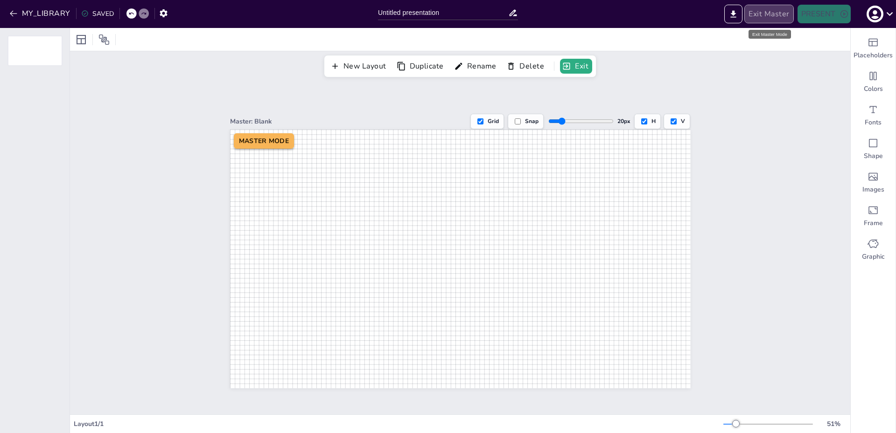
click at [775, 15] on button "Exit Master" at bounding box center [768, 14] width 49 height 19
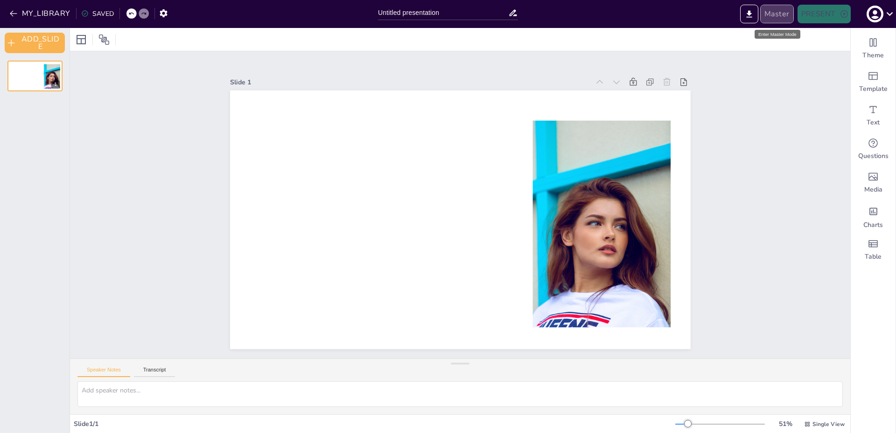
click at [770, 22] on button "Master" at bounding box center [777, 14] width 34 height 19
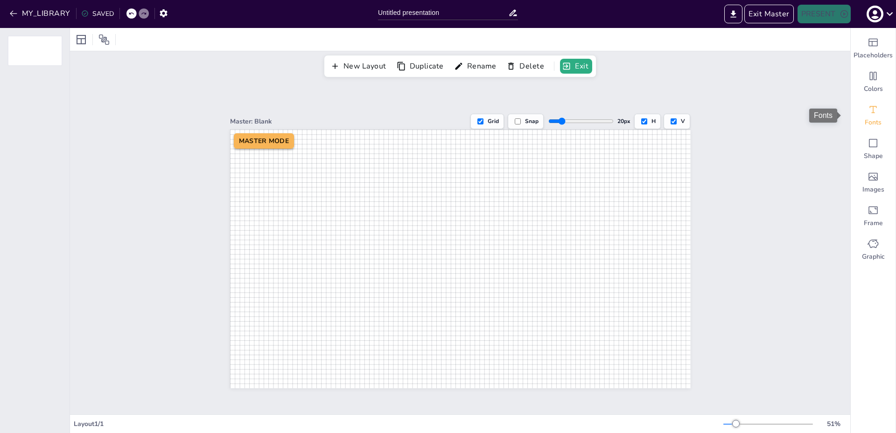
click at [865, 119] on span "Fonts" at bounding box center [873, 122] width 17 height 9
